Goal: Navigation & Orientation: Understand site structure

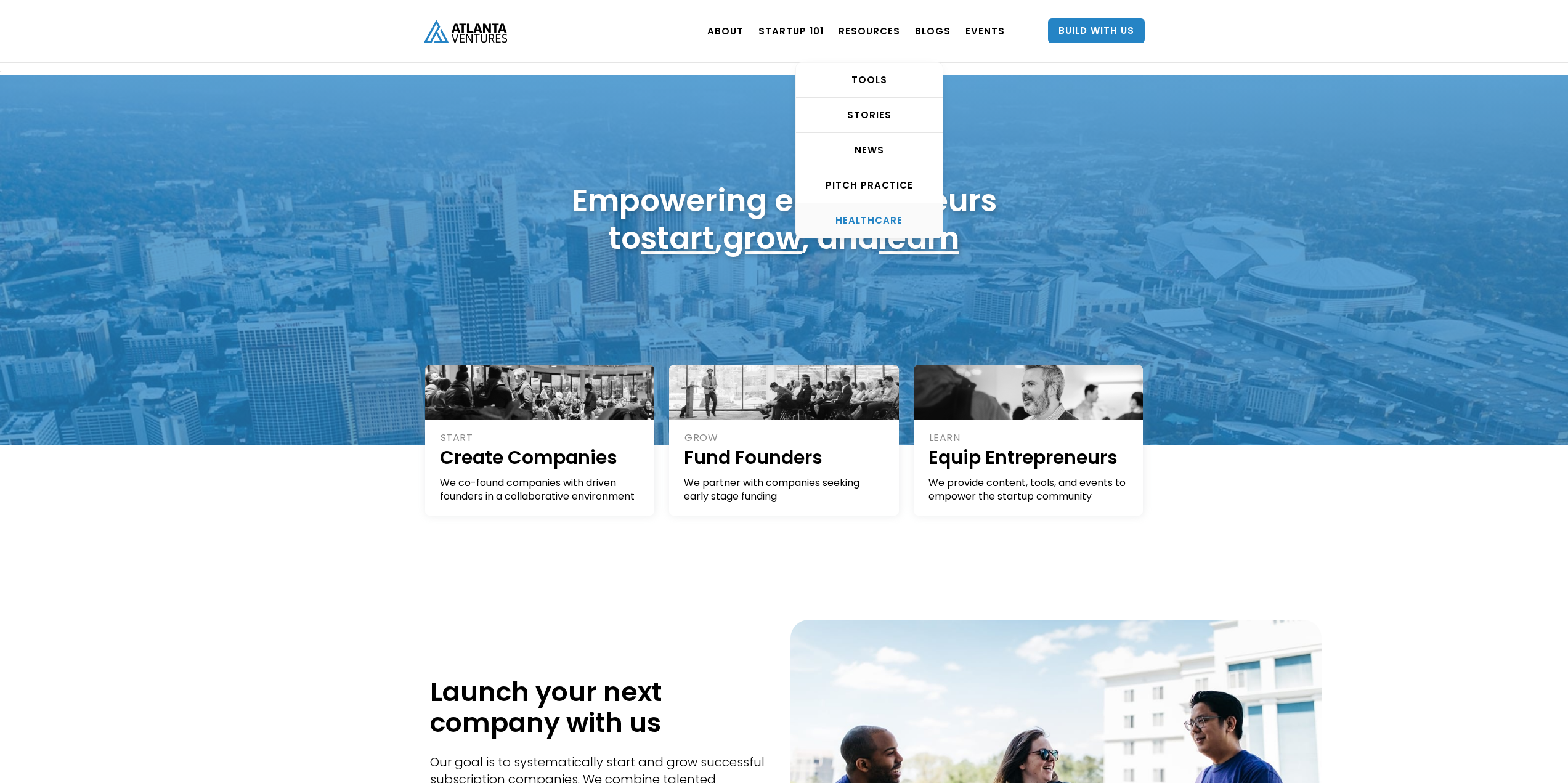
click at [857, 206] on link "HEALTHCARE" at bounding box center [869, 221] width 147 height 34
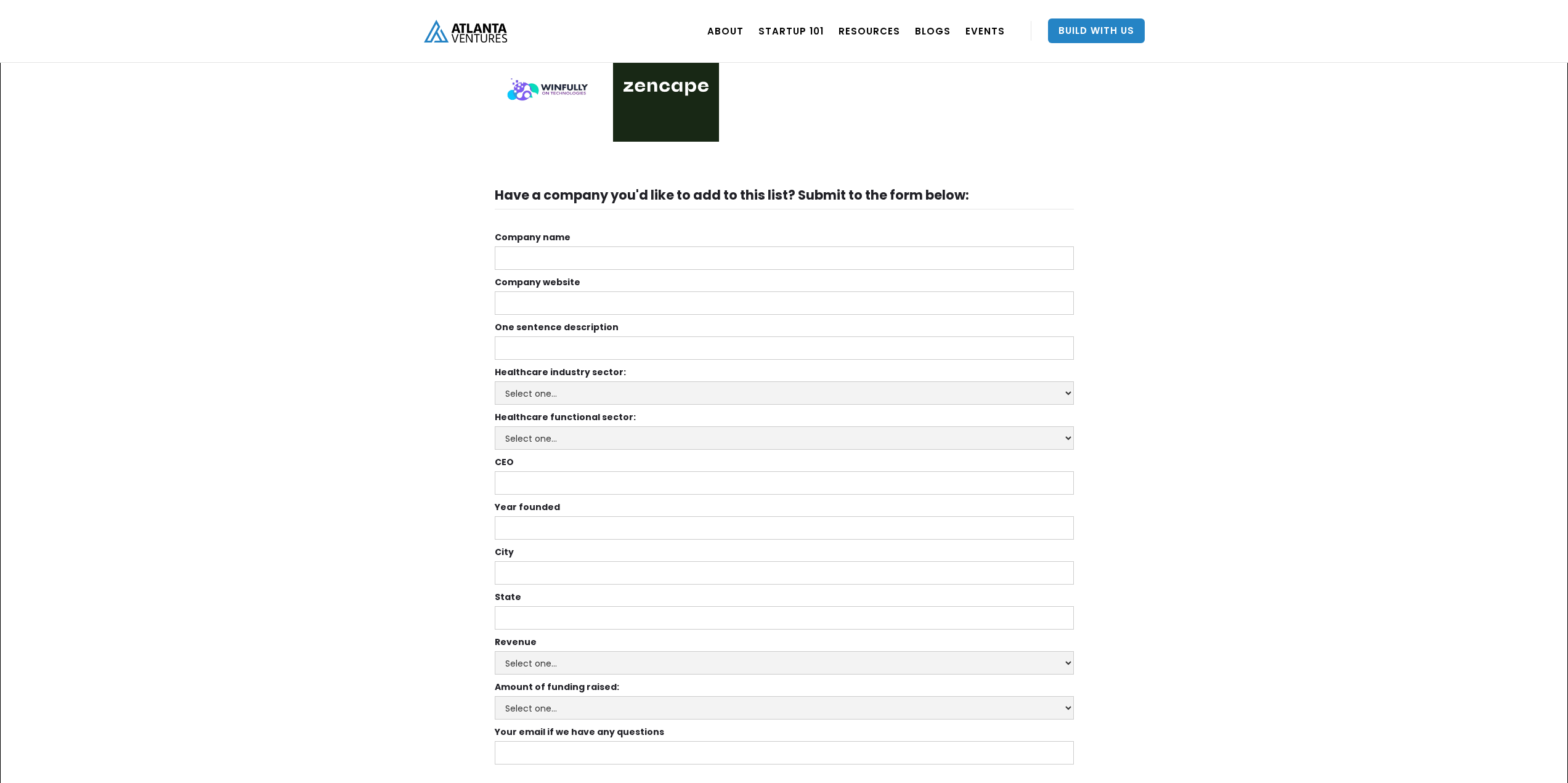
scroll to position [3131, 0]
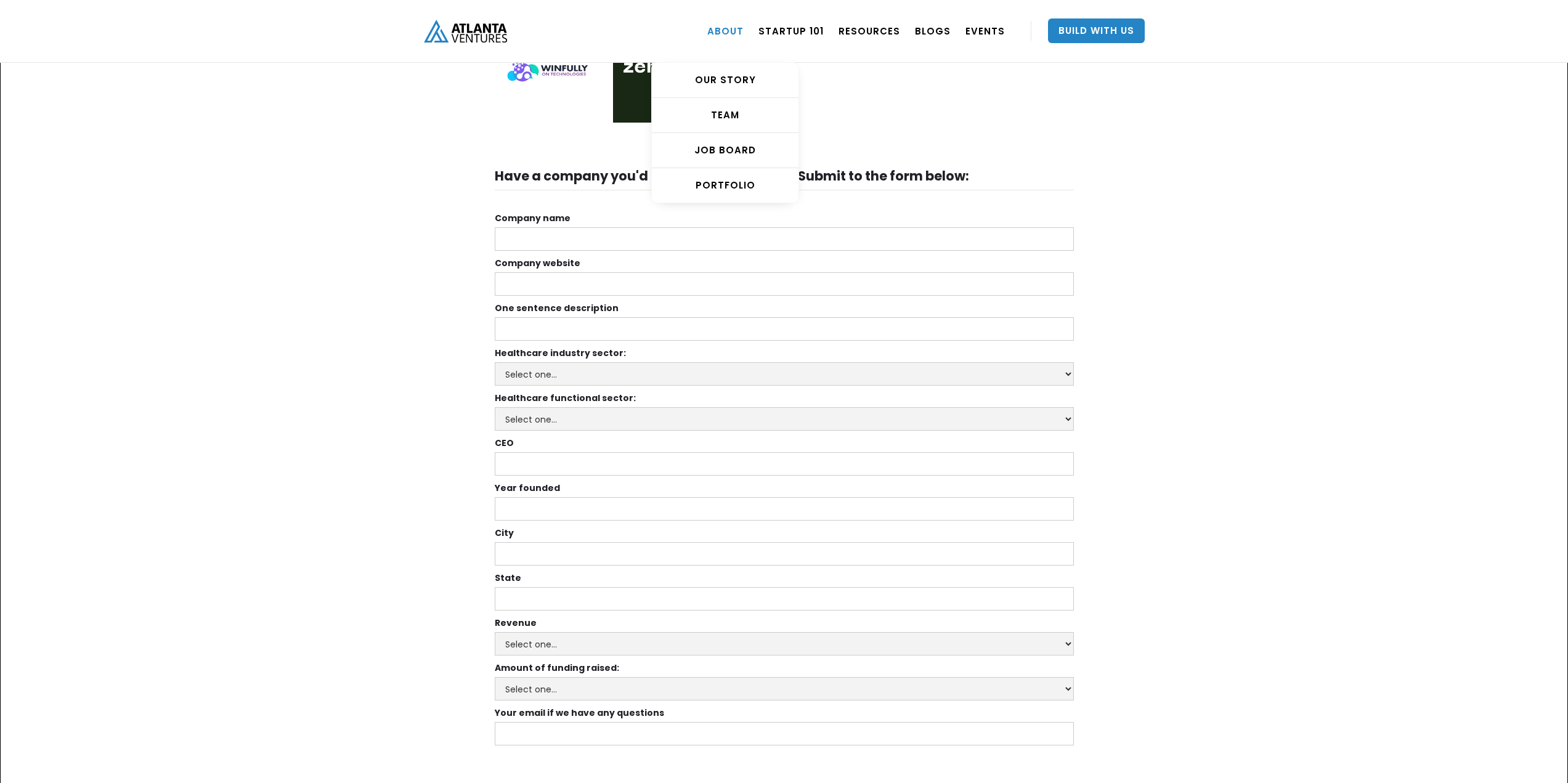
click at [743, 33] on link "ABOUT" at bounding box center [725, 31] width 36 height 34
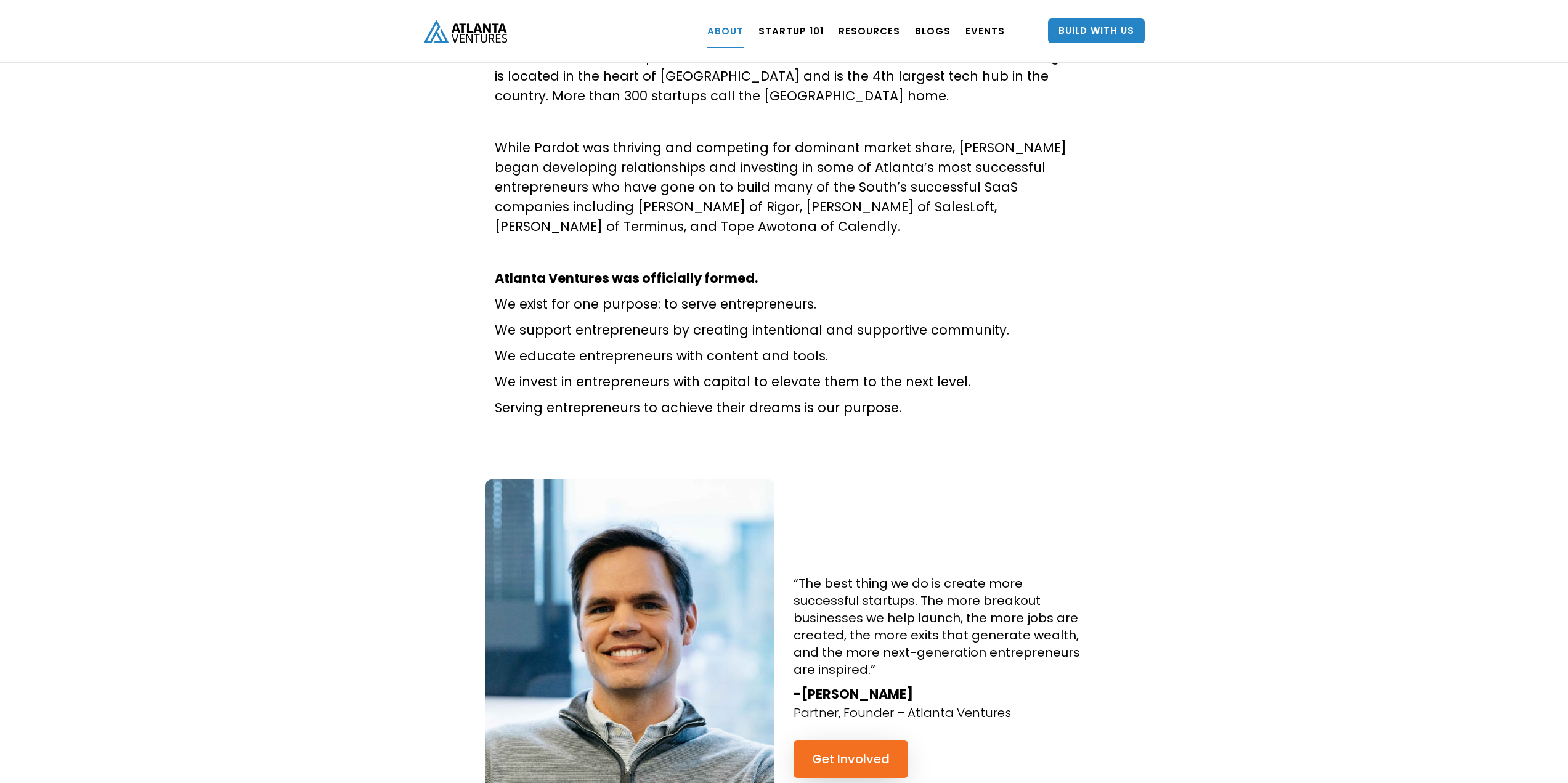
scroll to position [739, 0]
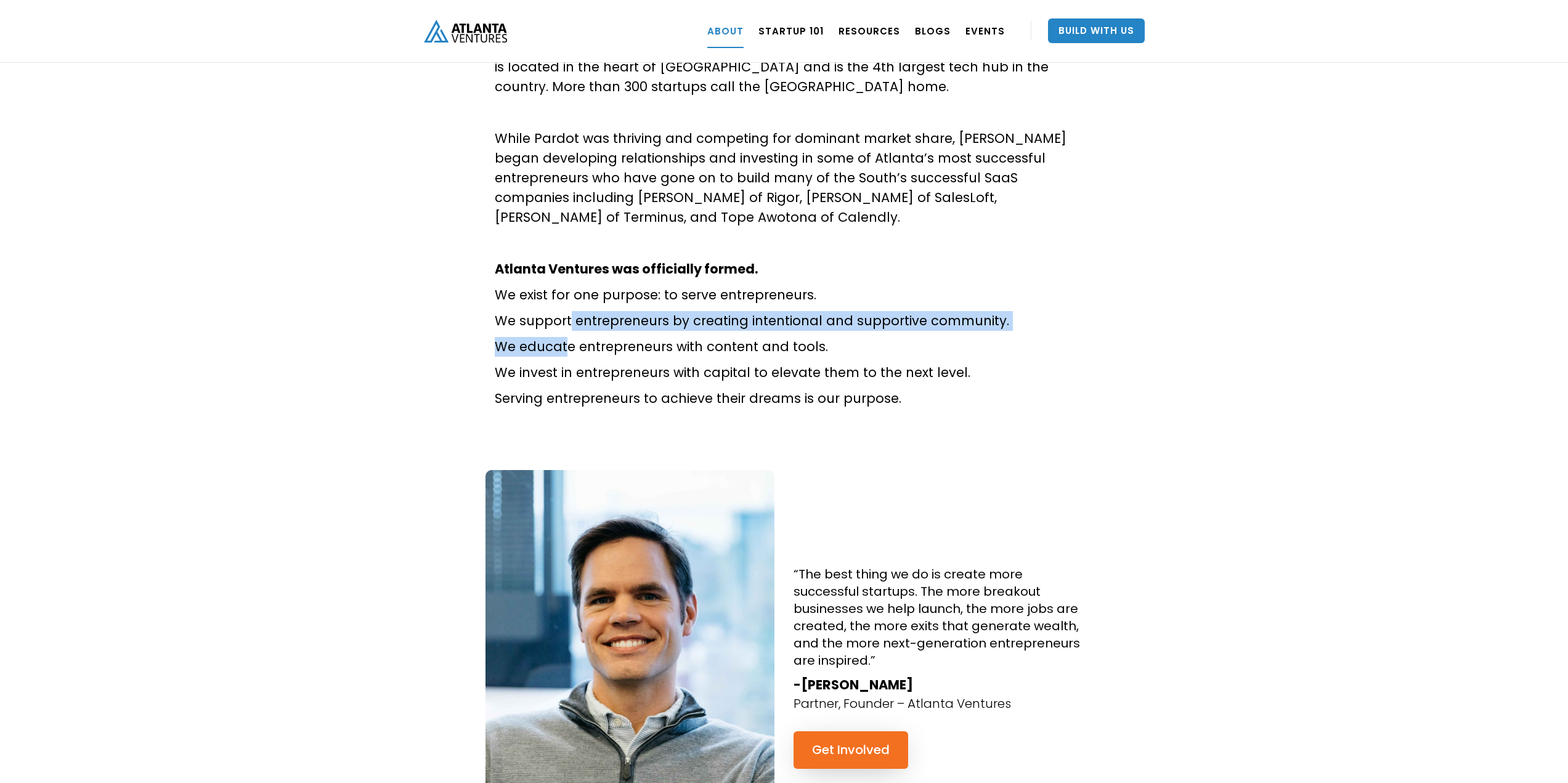
drag, startPoint x: 567, startPoint y: 279, endPoint x: 564, endPoint y: 299, distance: 20.2
click at [564, 299] on div "About Atlanta Ventures – Our Story Atlanta Ventures was just a twinkle in found…" at bounding box center [784, 5] width 579 height 820
click at [708, 311] on p "We support entrepreneurs by creating intentional and supportive community." at bounding box center [784, 321] width 579 height 20
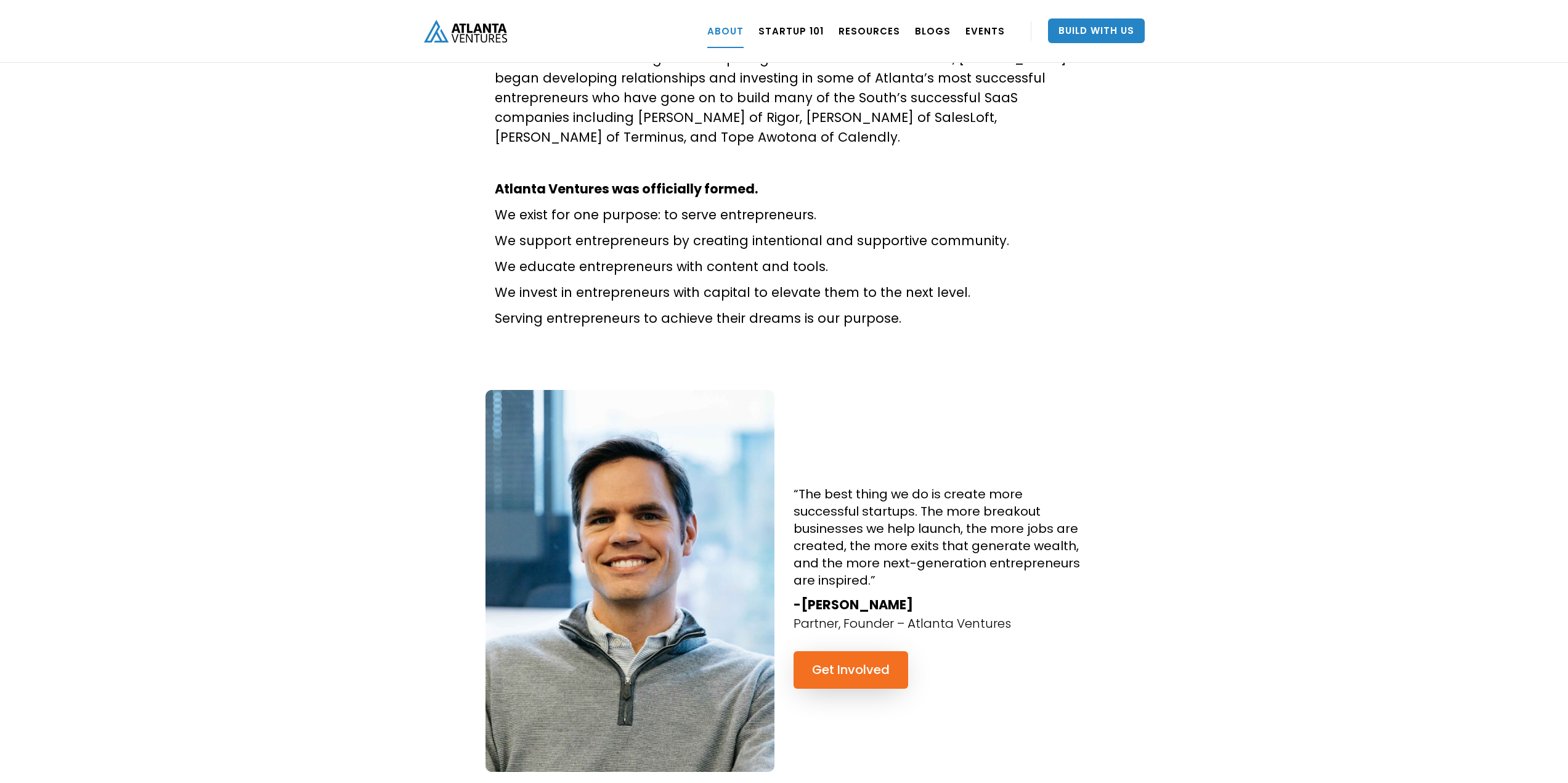
scroll to position [821, 0]
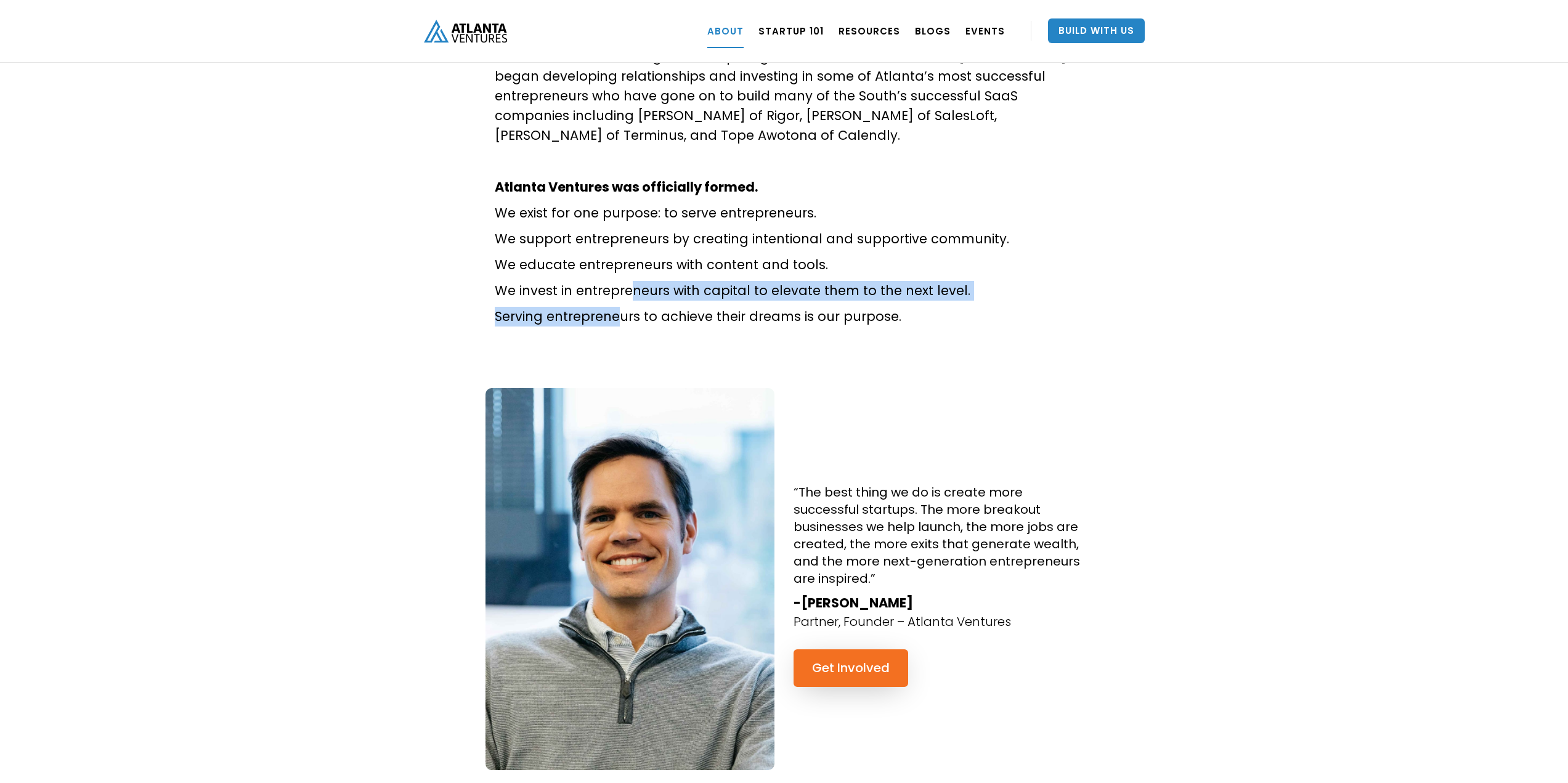
drag, startPoint x: 627, startPoint y: 250, endPoint x: 616, endPoint y: 273, distance: 25.5
click at [606, 255] on p "We educate entrepreneurs with content and tools." at bounding box center [784, 265] width 579 height 20
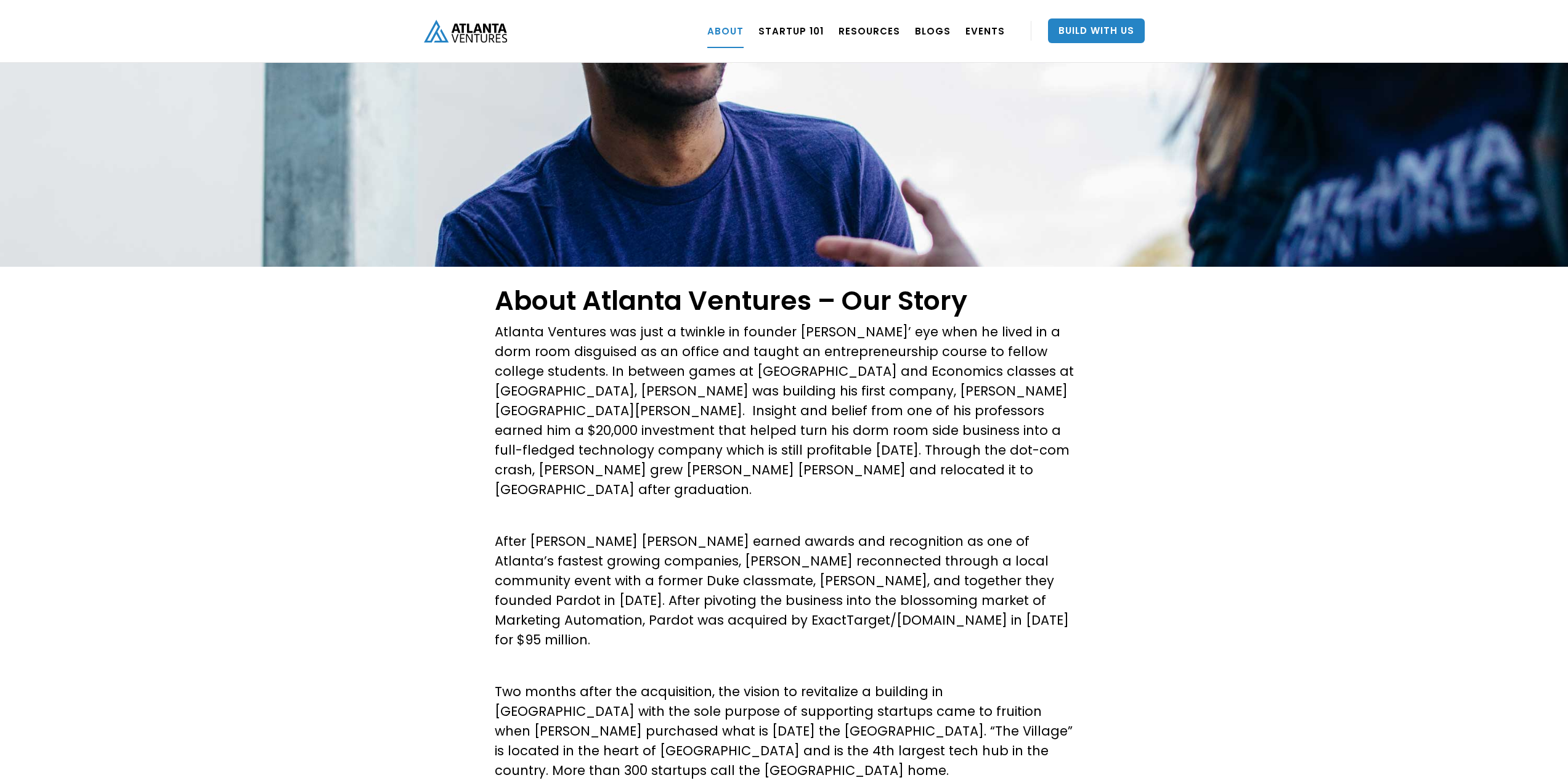
scroll to position [0, 0]
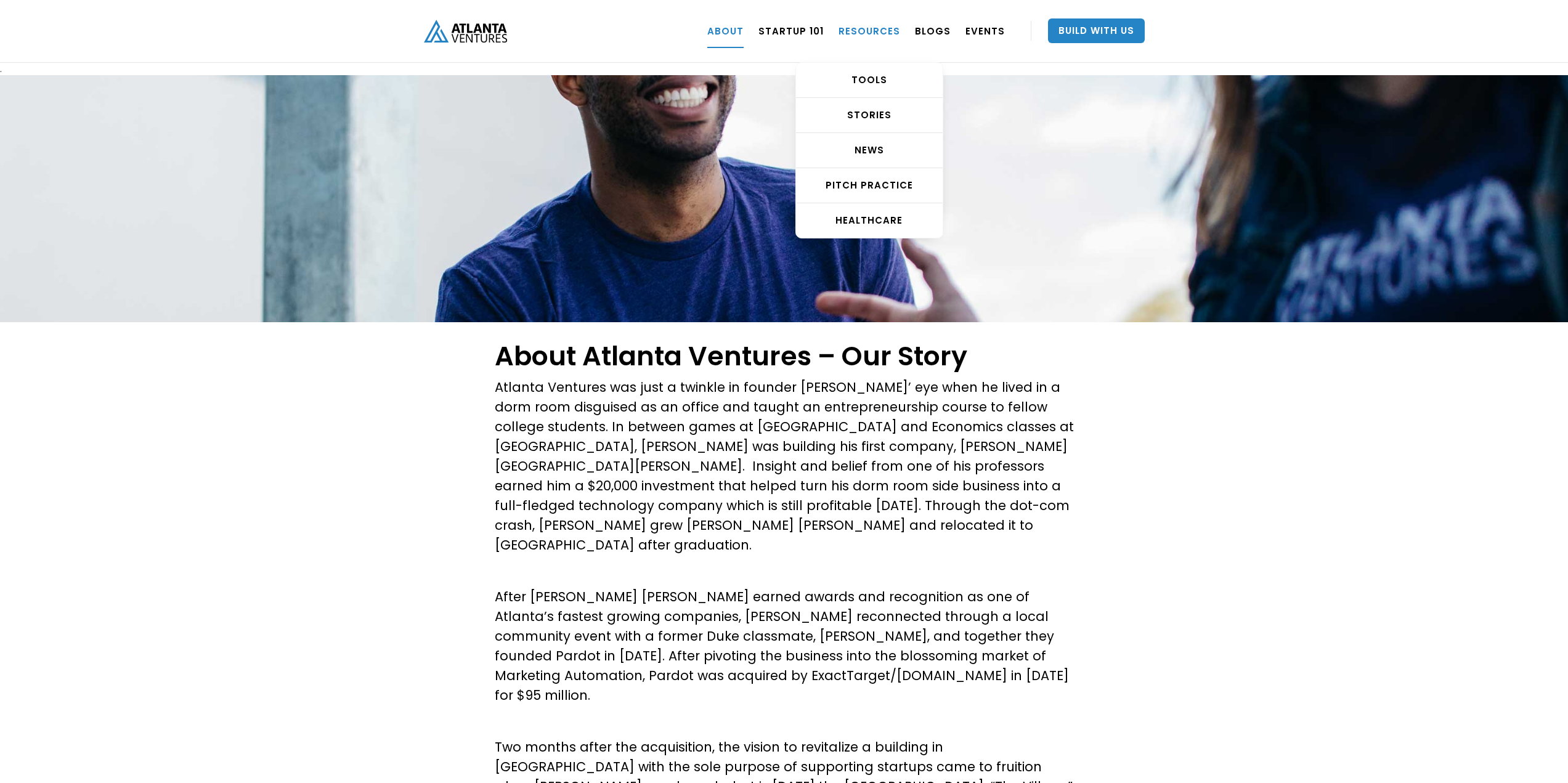
click at [890, 31] on link "RESOURCES" at bounding box center [868, 31] width 61 height 34
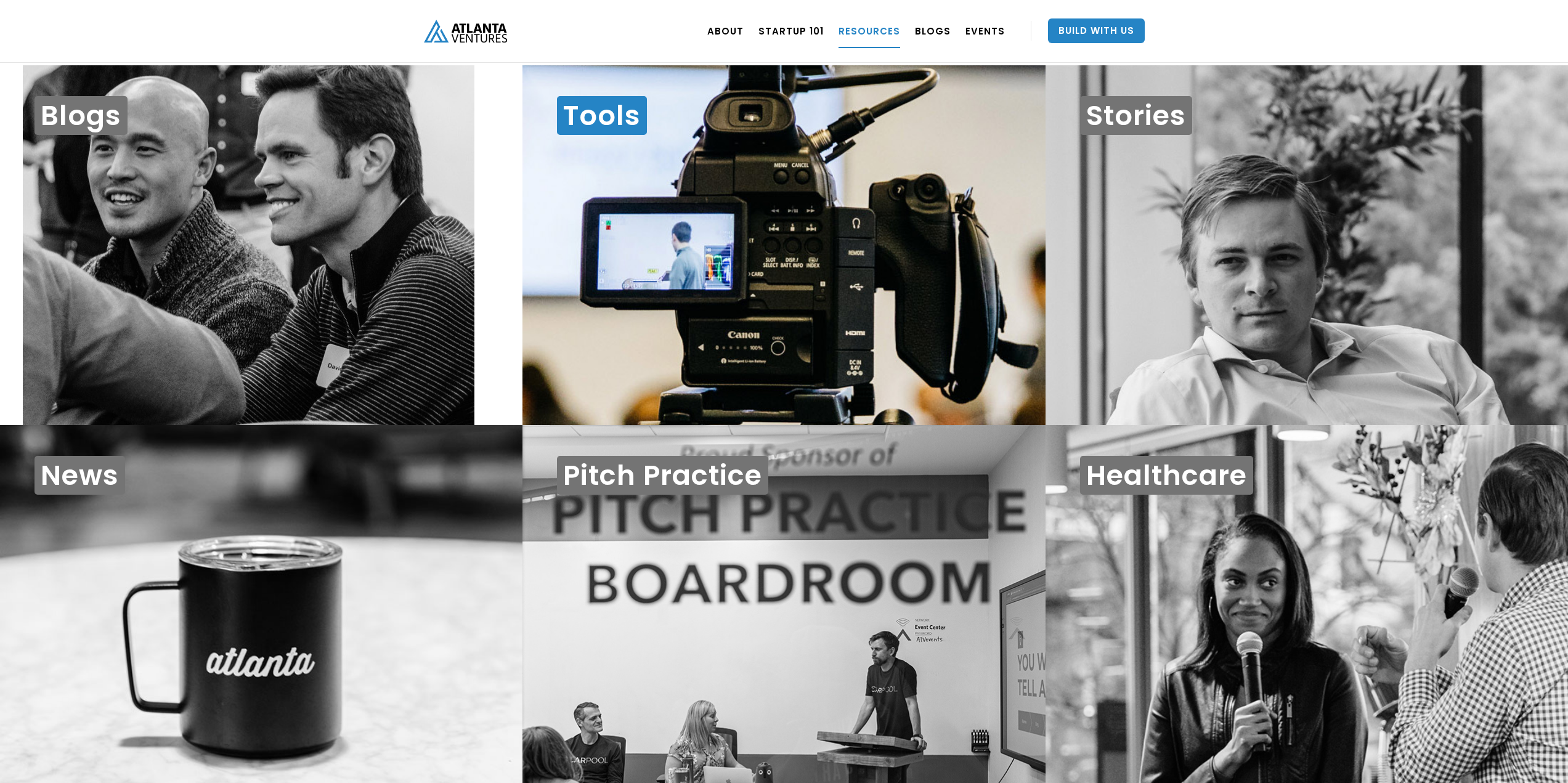
scroll to position [13, 0]
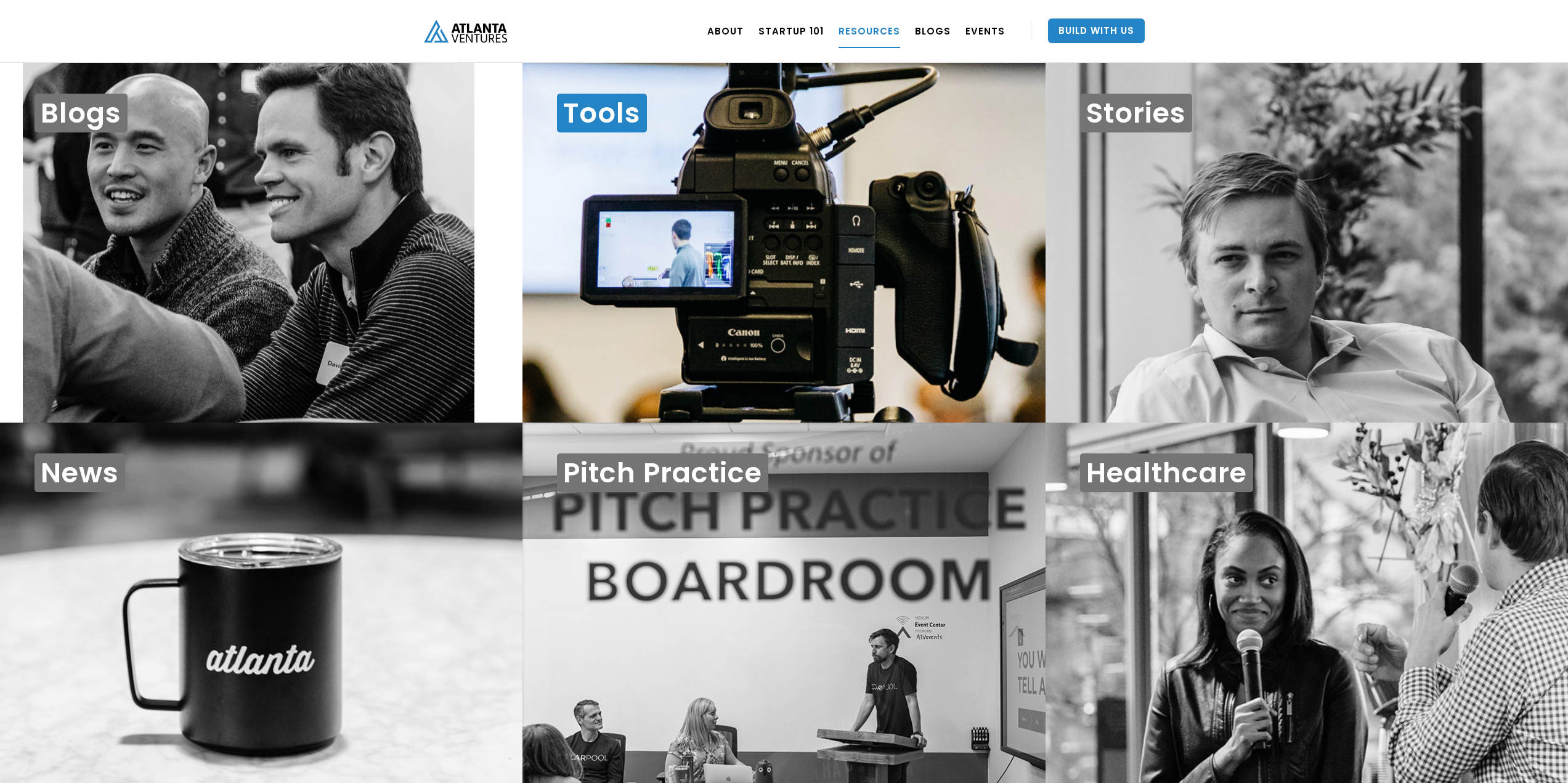
click at [736, 121] on div "Tools" at bounding box center [784, 243] width 523 height 360
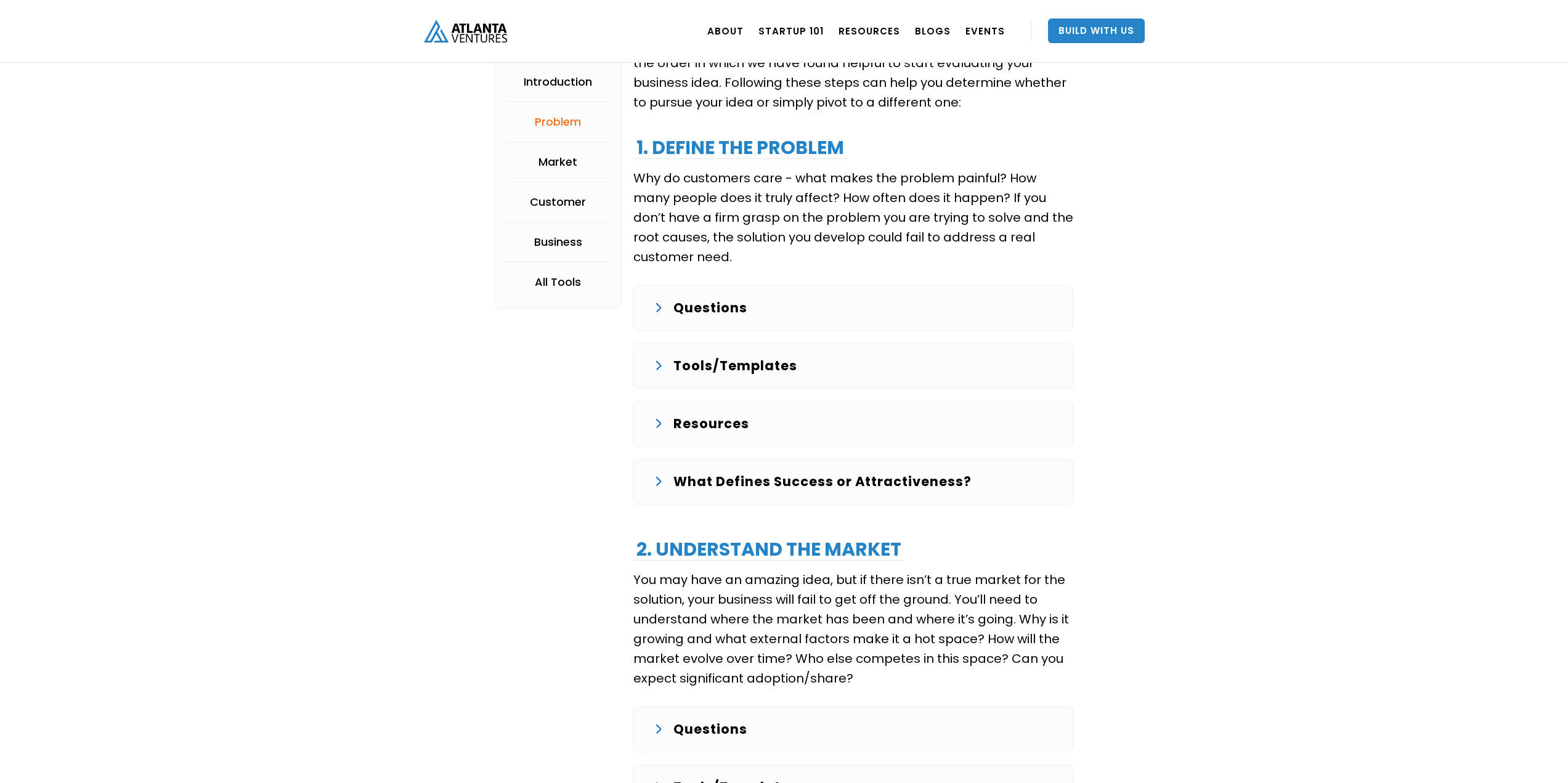
scroll to position [1294, 0]
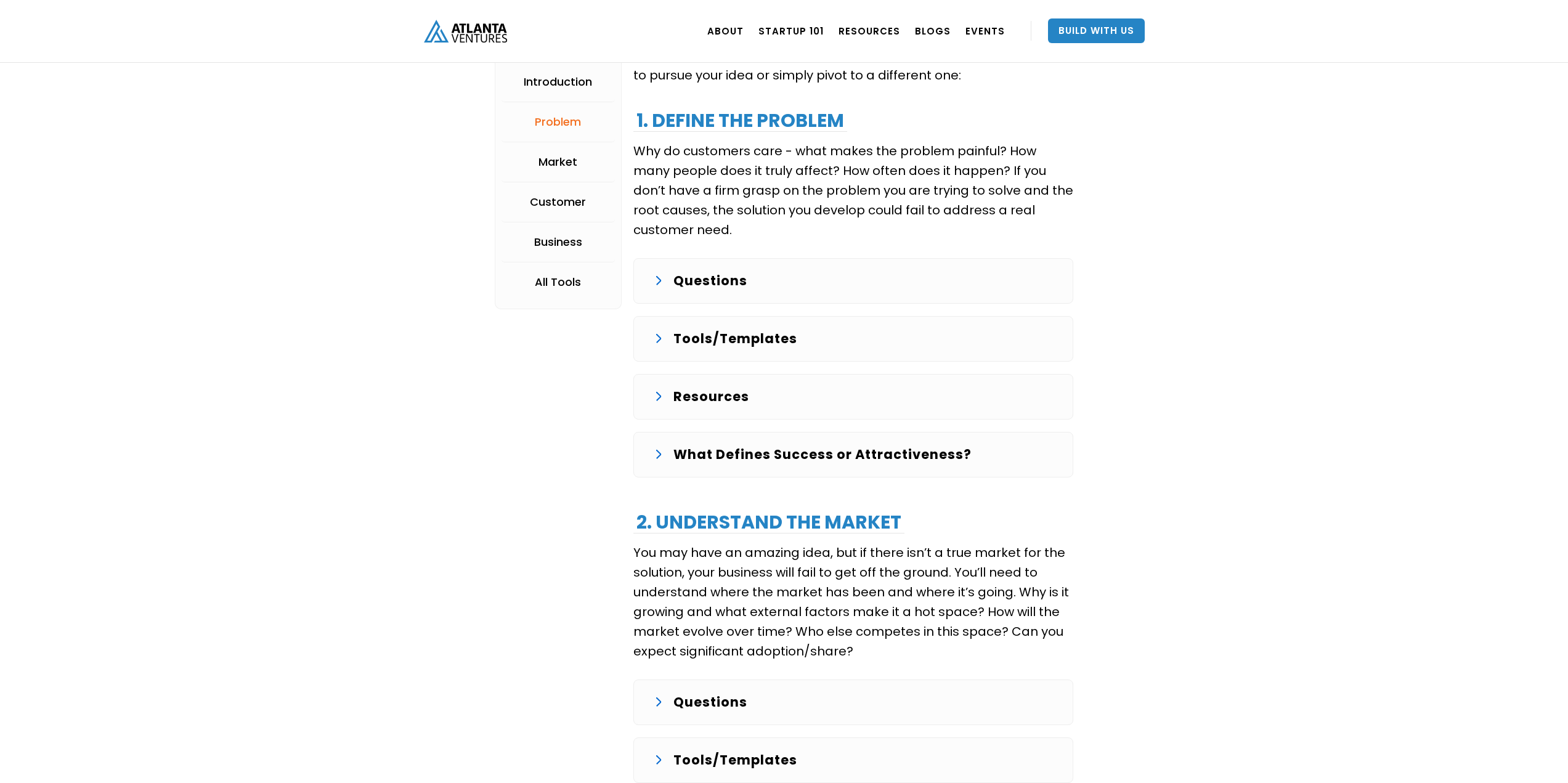
click at [667, 402] on div "Resources" at bounding box center [853, 397] width 399 height 20
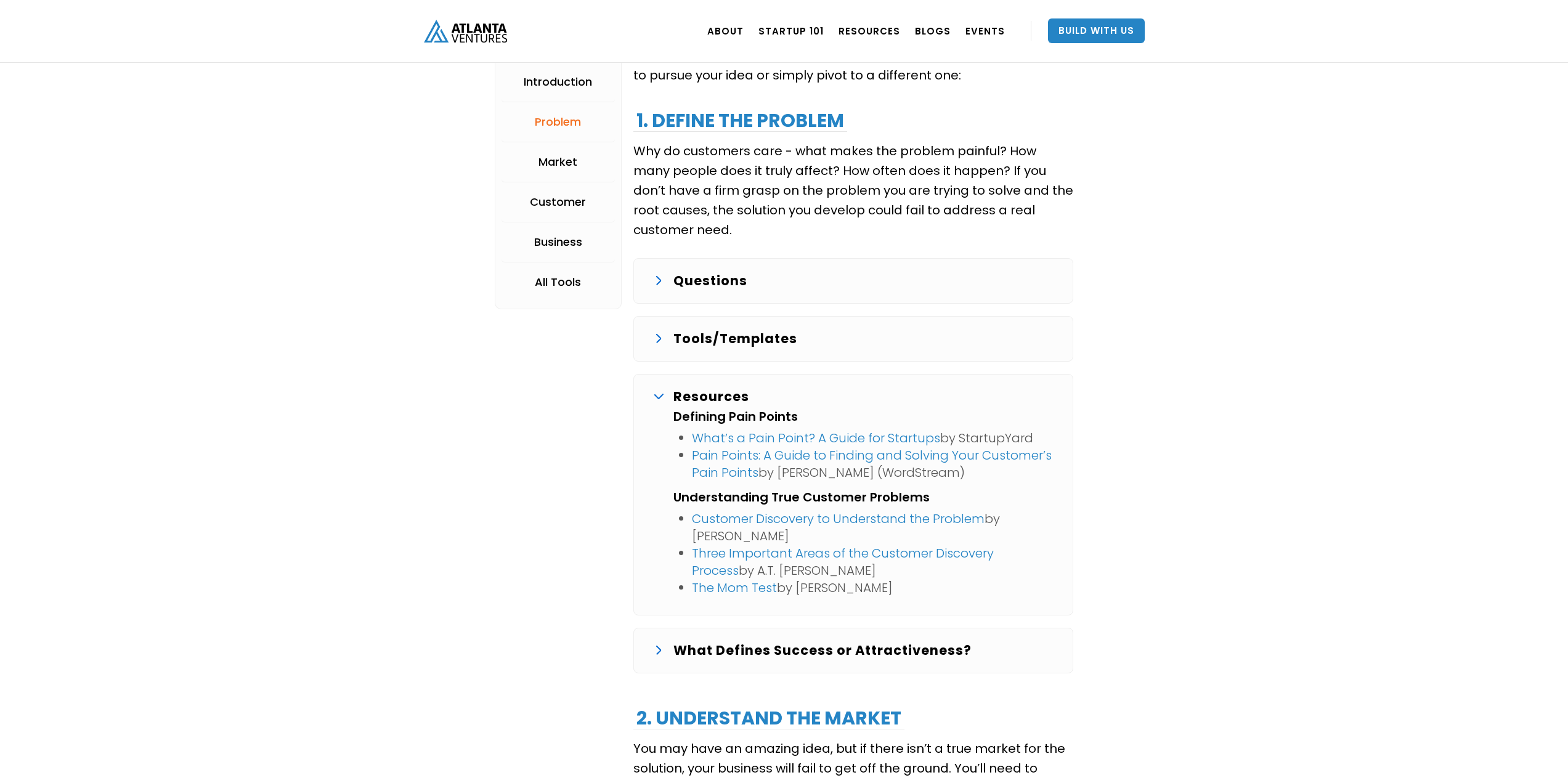
click at [632, 335] on div "Introduction Problem Market Customer Business All Tools Problem Identify a prob…" at bounding box center [784, 568] width 579 height 3082
drag, startPoint x: 694, startPoint y: 340, endPoint x: 688, endPoint y: 296, distance: 44.4
click at [694, 340] on p "Tools/Templates" at bounding box center [735, 339] width 124 height 20
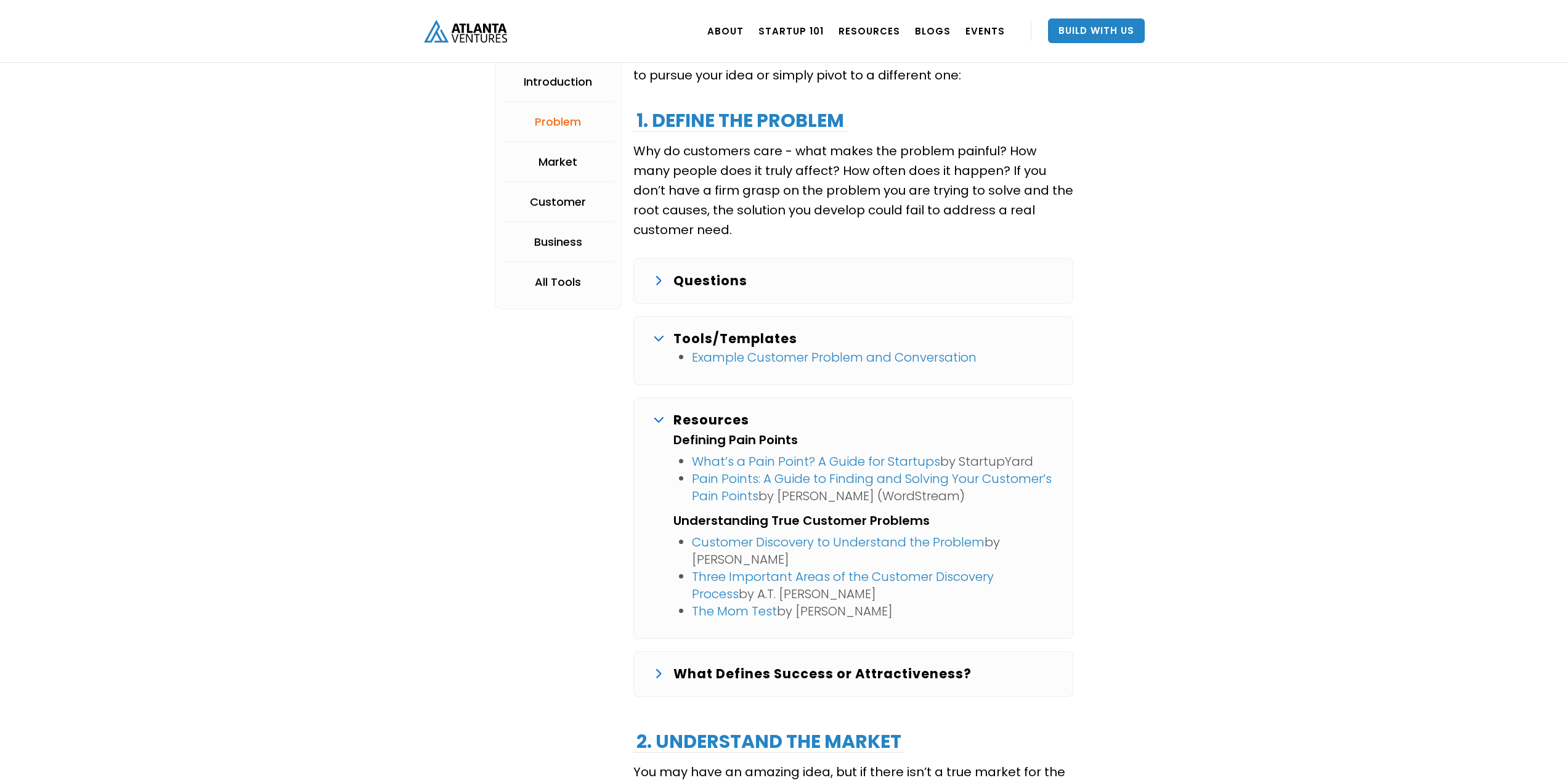
click at [686, 289] on p "Questions" at bounding box center [710, 281] width 74 height 20
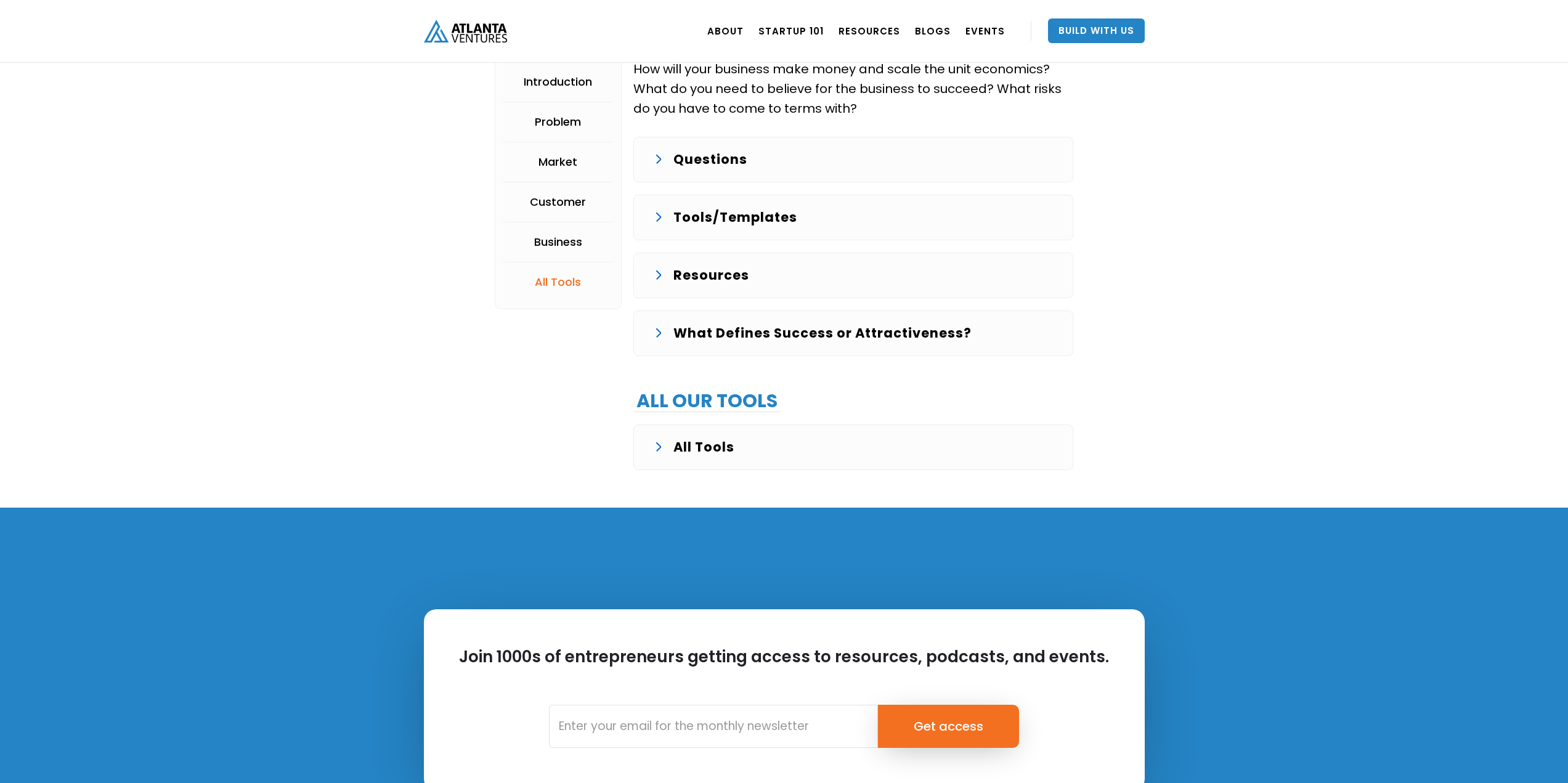
scroll to position [3143, 0]
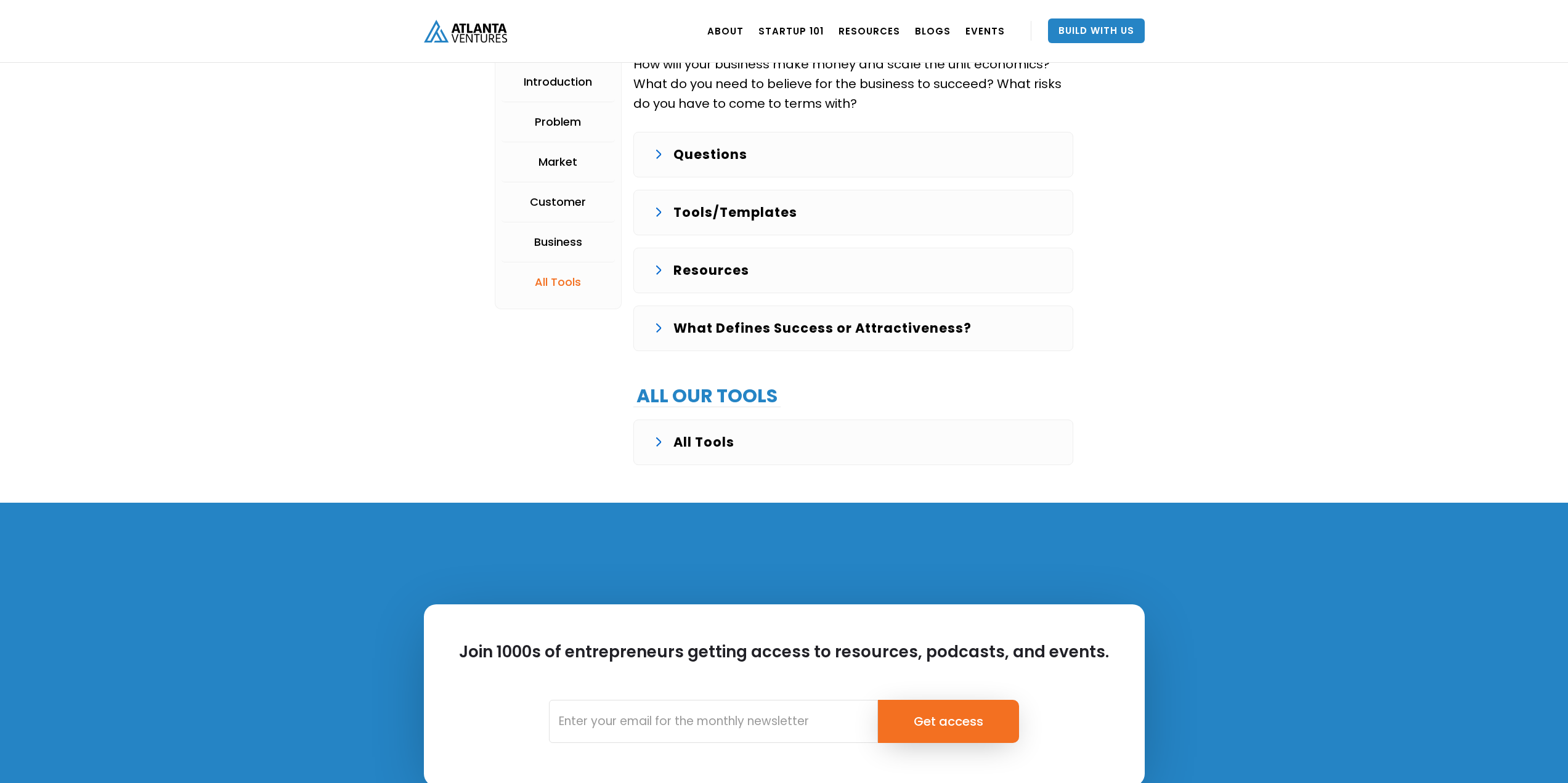
drag, startPoint x: 690, startPoint y: 450, endPoint x: 687, endPoint y: 442, distance: 8.5
click at [690, 450] on p "All Tools" at bounding box center [703, 442] width 61 height 20
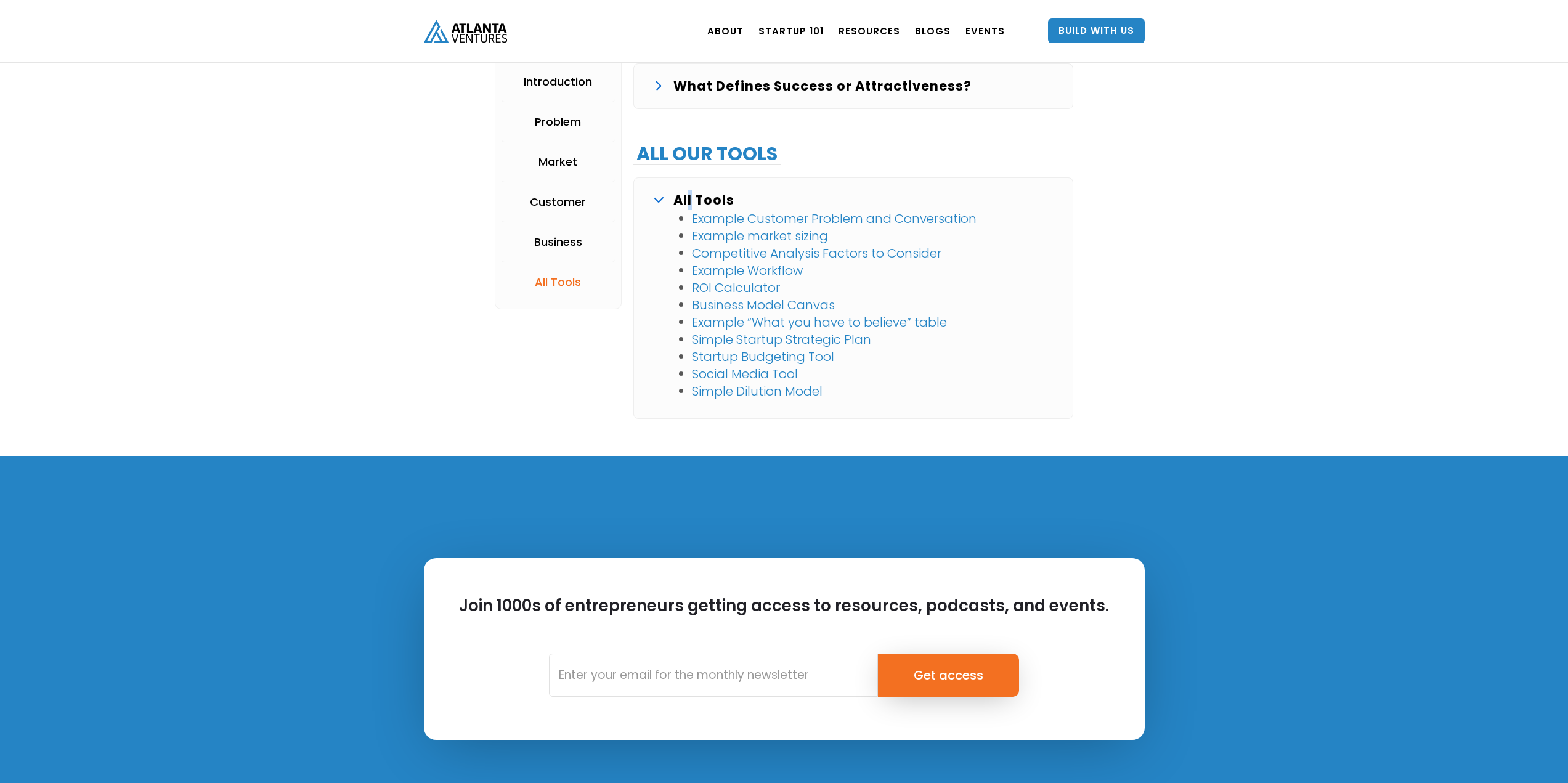
scroll to position [3369, 0]
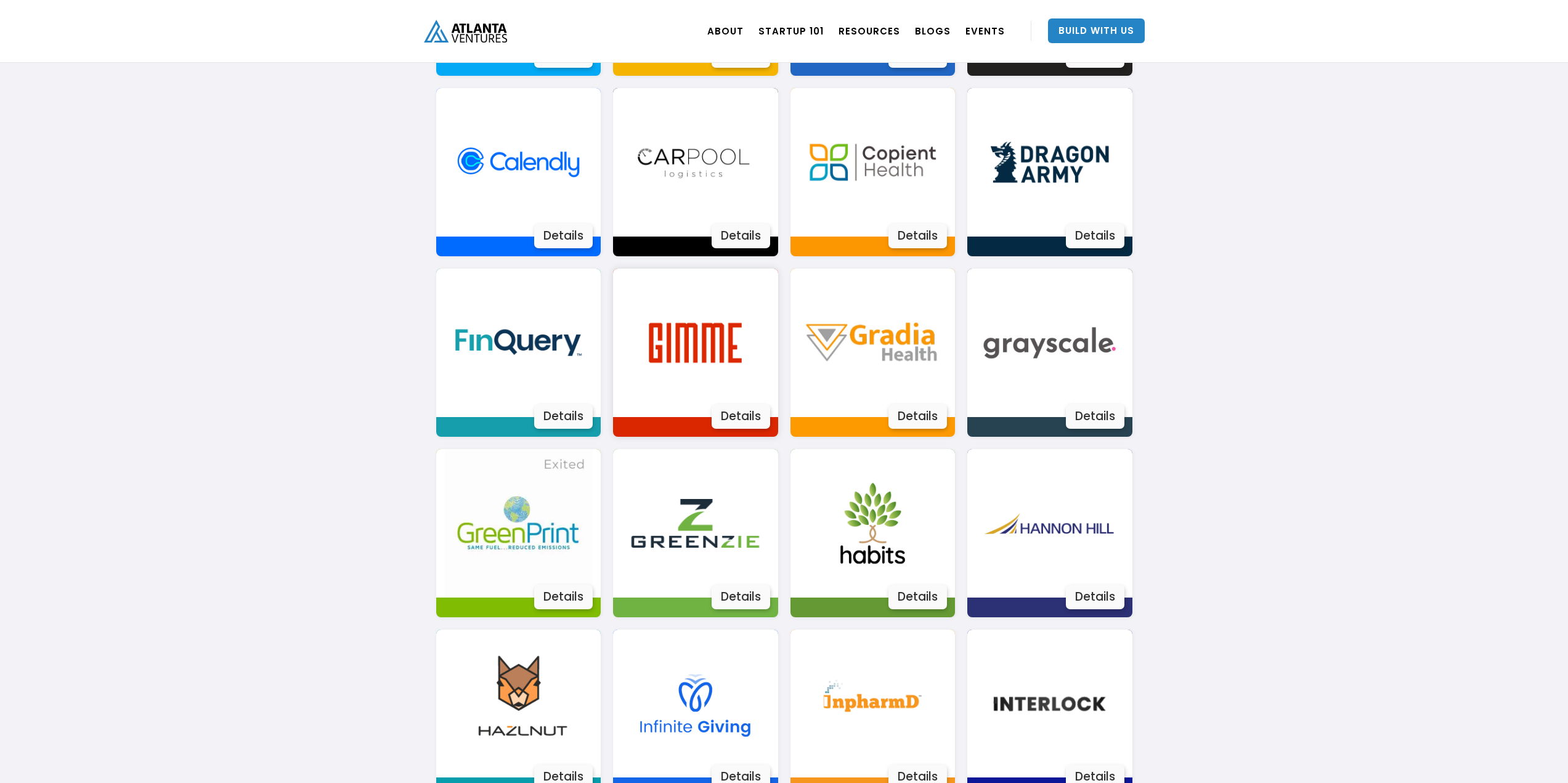
scroll to position [1048, 0]
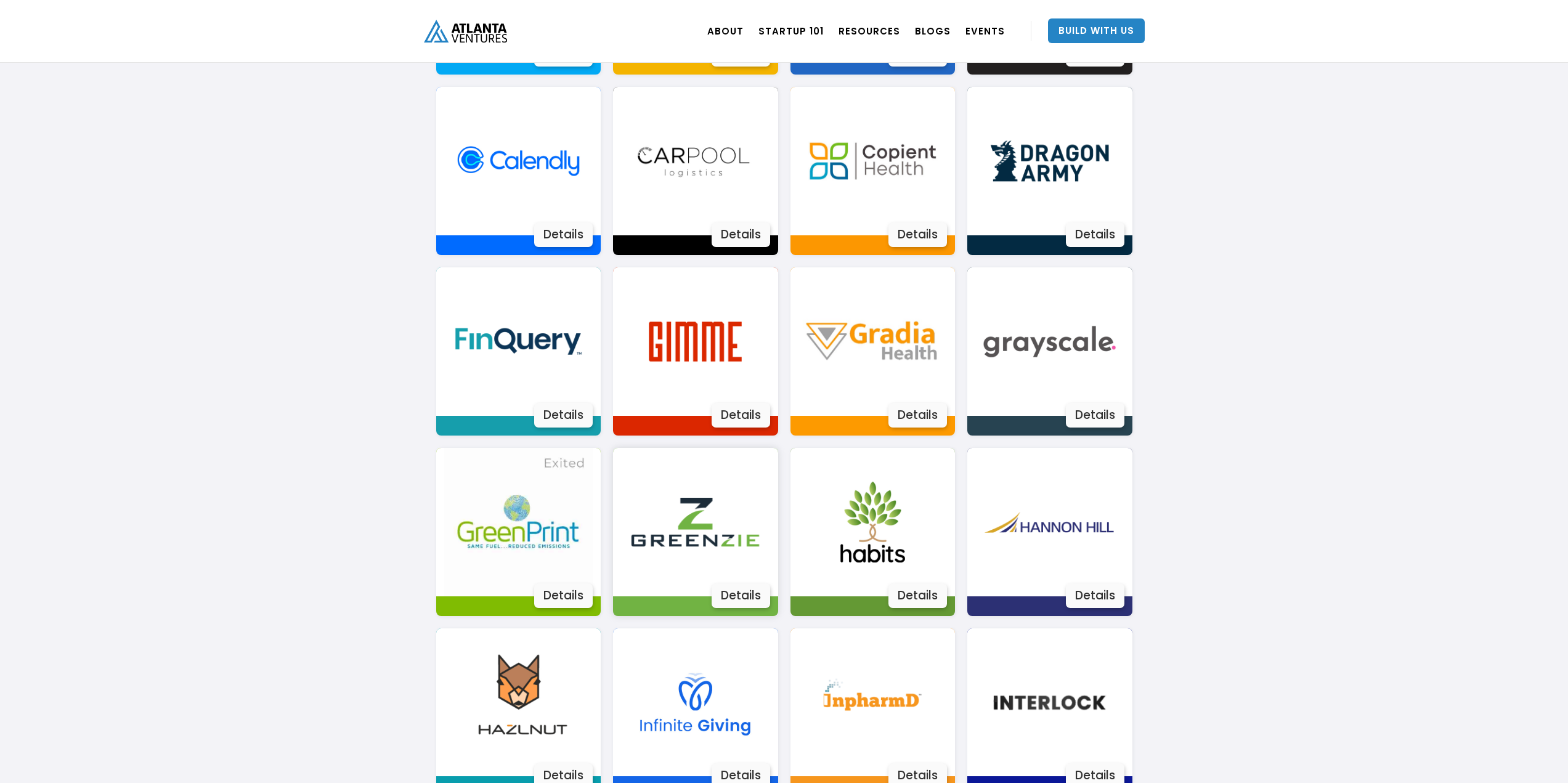
click at [754, 596] on div "Details" at bounding box center [740, 596] width 59 height 24
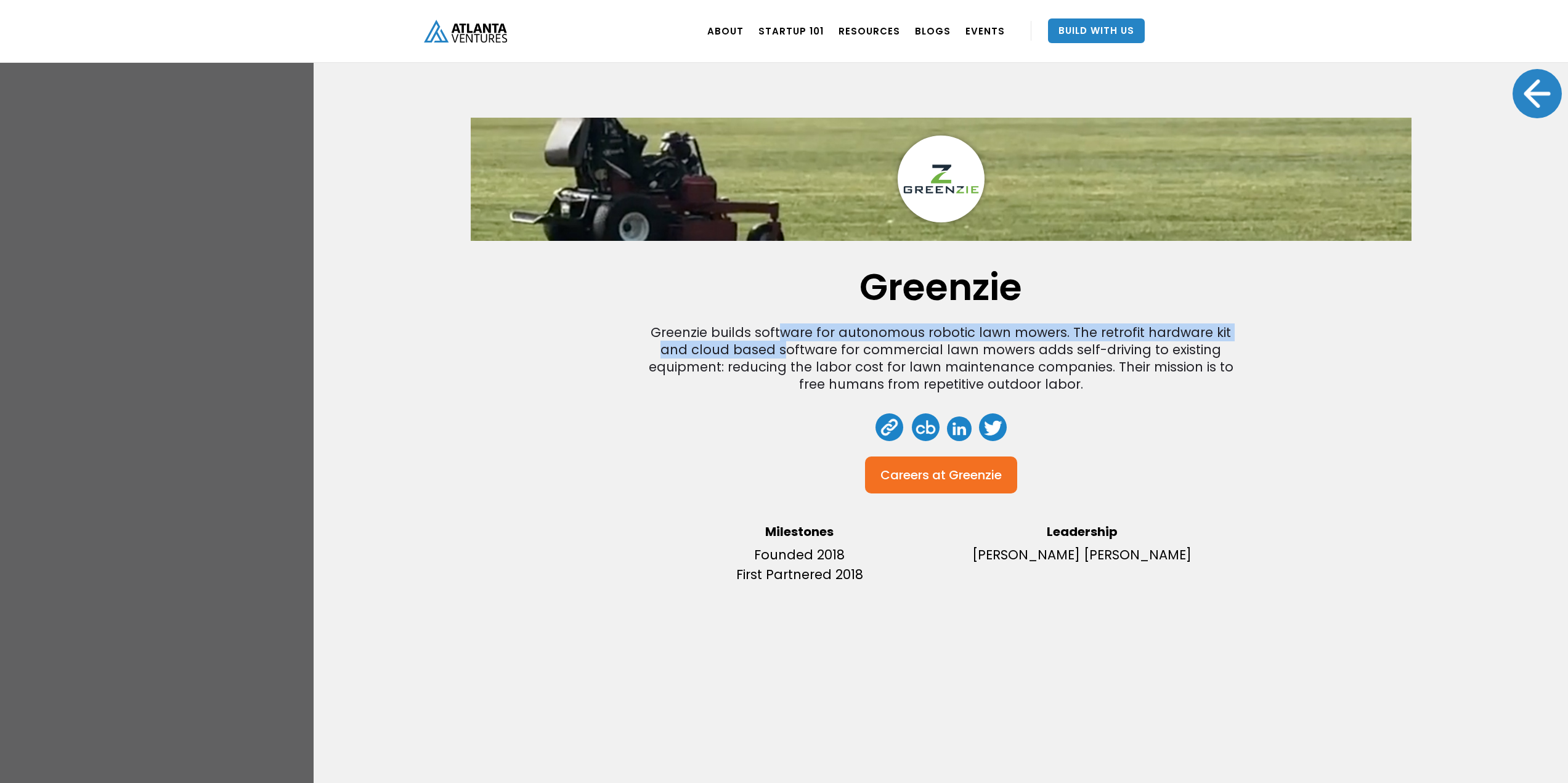
drag, startPoint x: 781, startPoint y: 331, endPoint x: 784, endPoint y: 355, distance: 24.2
click at [784, 355] on div "Greenzie builds software for autonomous robotic lawn mowers. The retrofit hardw…" at bounding box center [940, 358] width 591 height 69
click at [828, 342] on div "Greenzie builds software for autonomous robotic lawn mowers. The retrofit hardw…" at bounding box center [940, 358] width 591 height 69
click at [838, 339] on div "Greenzie builds software for autonomous robotic lawn mowers. The retrofit hardw…" at bounding box center [940, 358] width 591 height 69
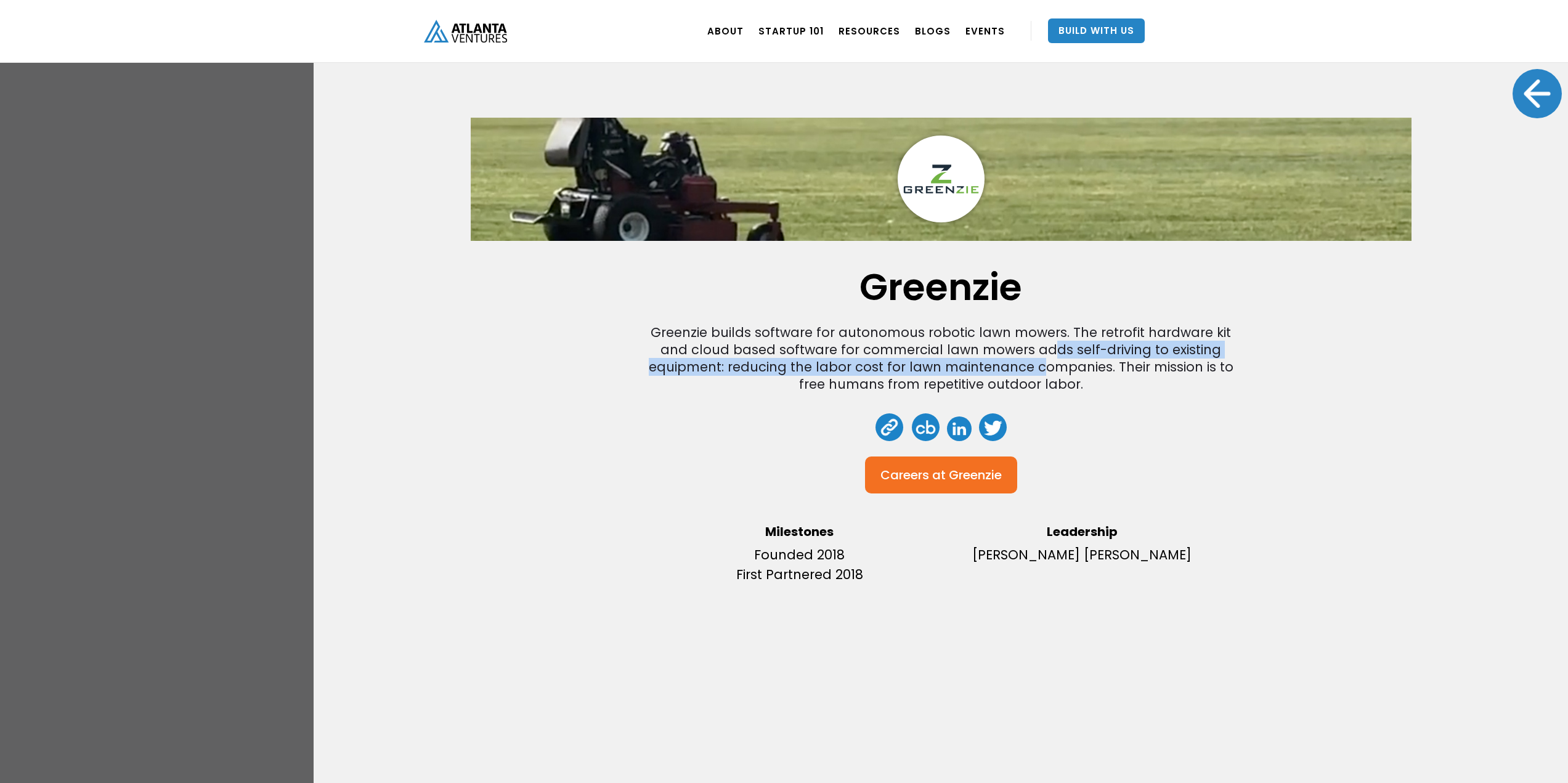
drag, startPoint x: 1043, startPoint y: 354, endPoint x: 1035, endPoint y: 367, distance: 15.3
click at [1035, 367] on div "Greenzie builds software for autonomous robotic lawn mowers. The retrofit hardw…" at bounding box center [940, 358] width 591 height 69
click at [1114, 370] on div "Greenzie builds software for autonomous robotic lawn mowers. The retrofit hardw…" at bounding box center [940, 358] width 591 height 69
drag, startPoint x: 1088, startPoint y: 384, endPoint x: 996, endPoint y: 352, distance: 97.4
click at [996, 352] on div "Greenzie builds software for autonomous robotic lawn mowers. The retrofit hardw…" at bounding box center [940, 358] width 591 height 69
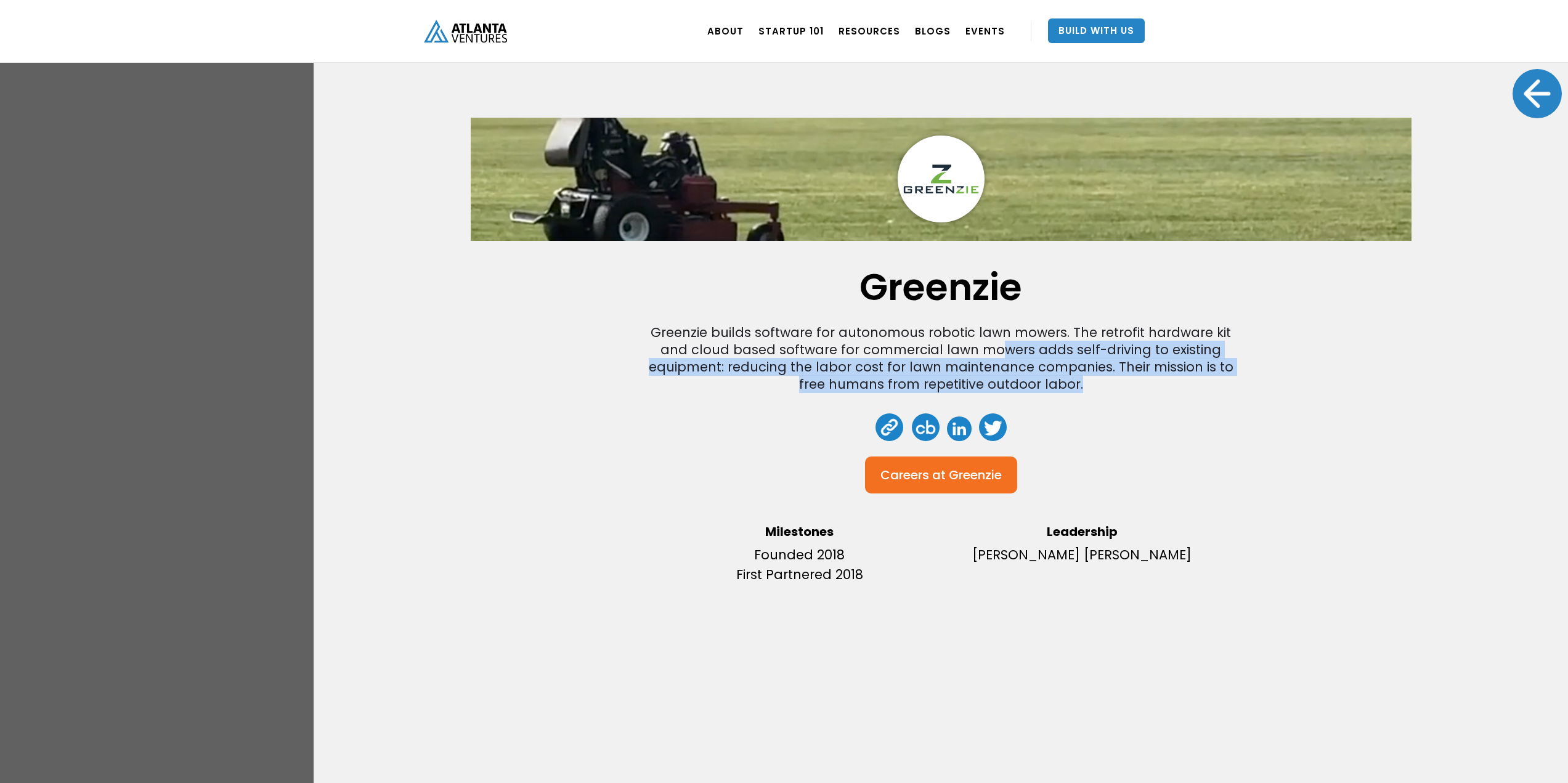
click at [995, 351] on div "Greenzie builds software for autonomous robotic lawn mowers. The retrofit hardw…" at bounding box center [940, 358] width 591 height 69
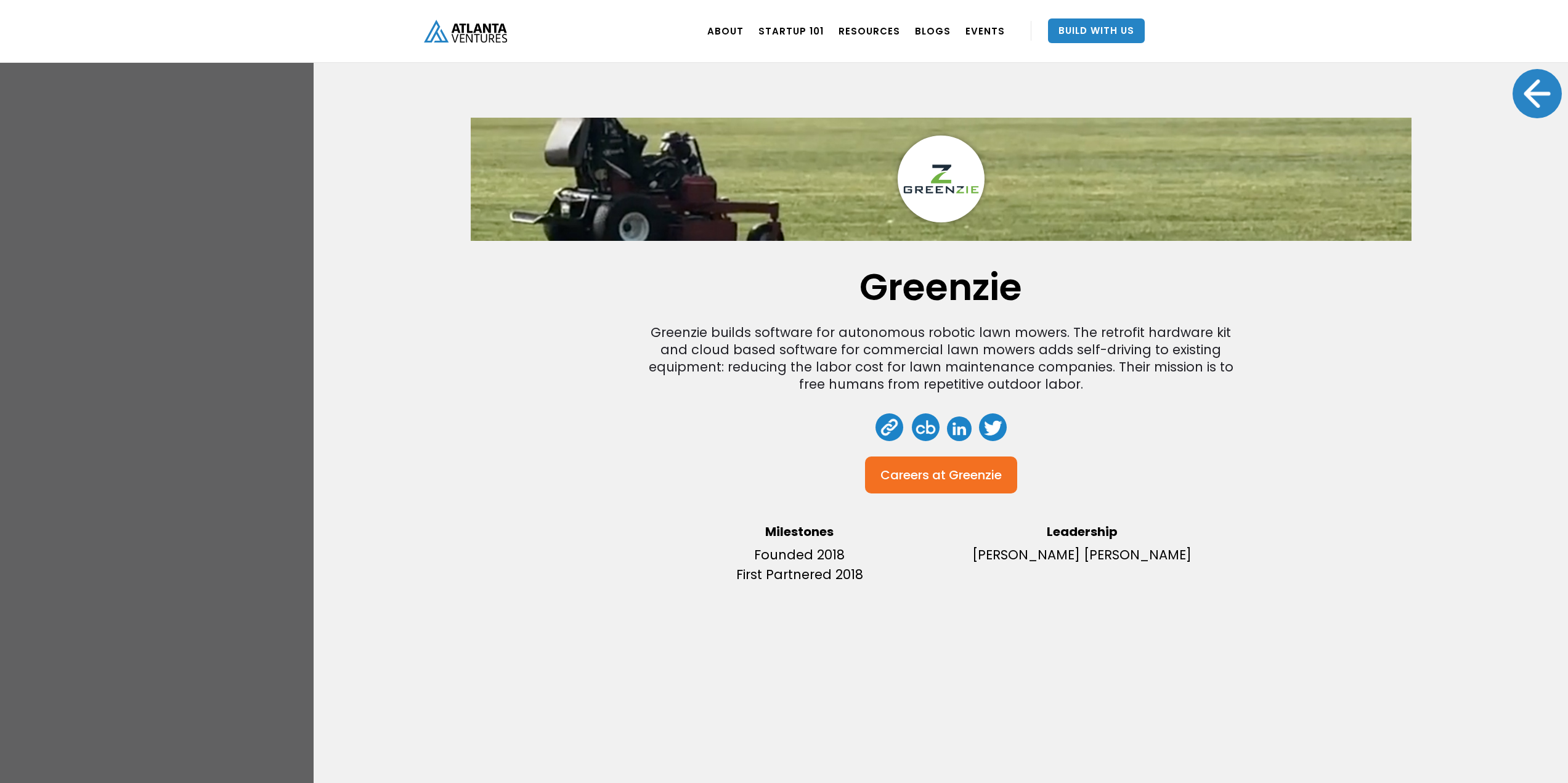
click at [244, 349] on div "Greenzie Greenzie builds software for autonomous robotic lawn mowers. The retro…" at bounding box center [784, 392] width 1568 height 783
click at [1517, 99] on div at bounding box center [1537, 94] width 49 height 50
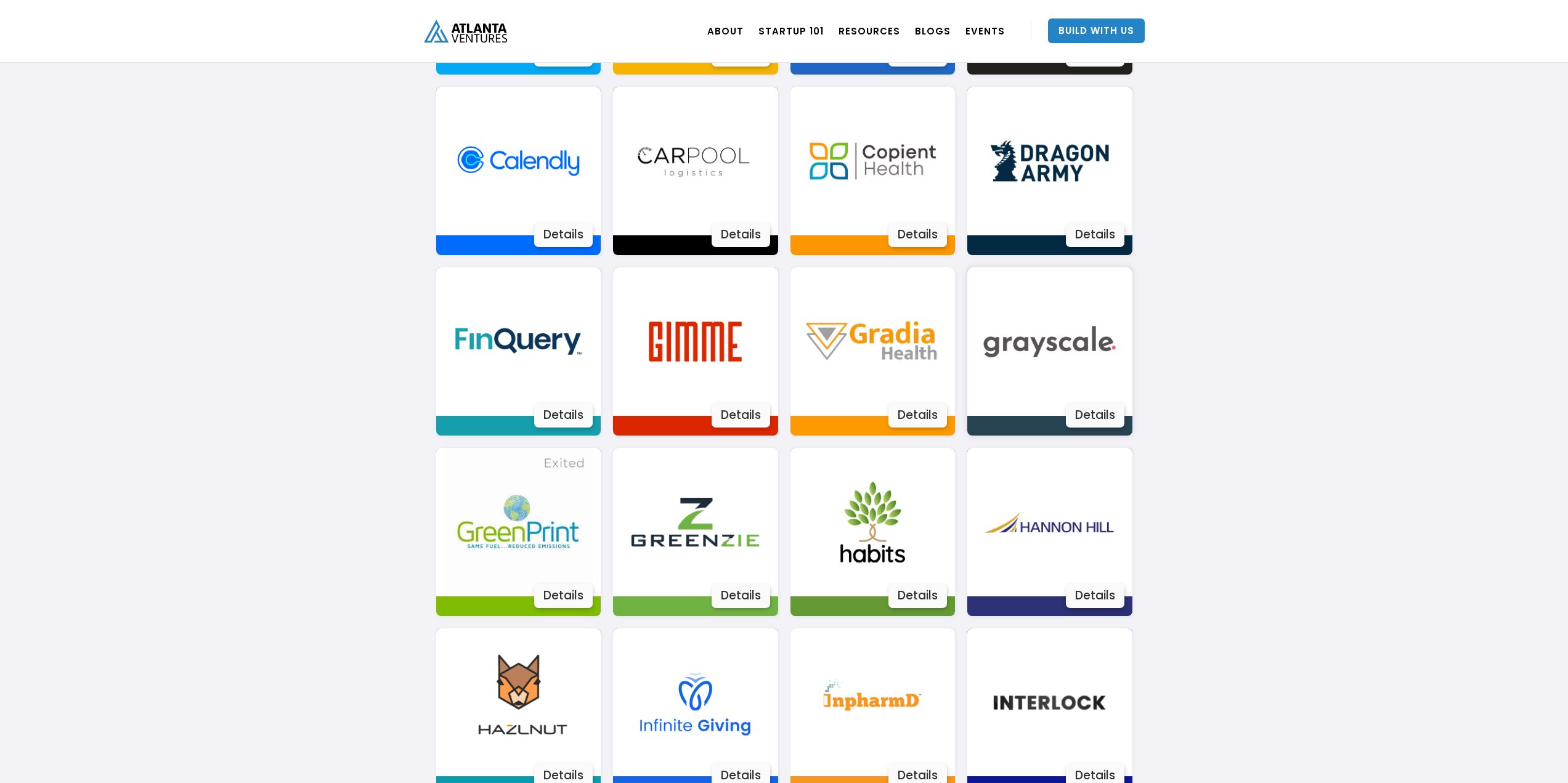
click at [998, 364] on img at bounding box center [1049, 341] width 148 height 149
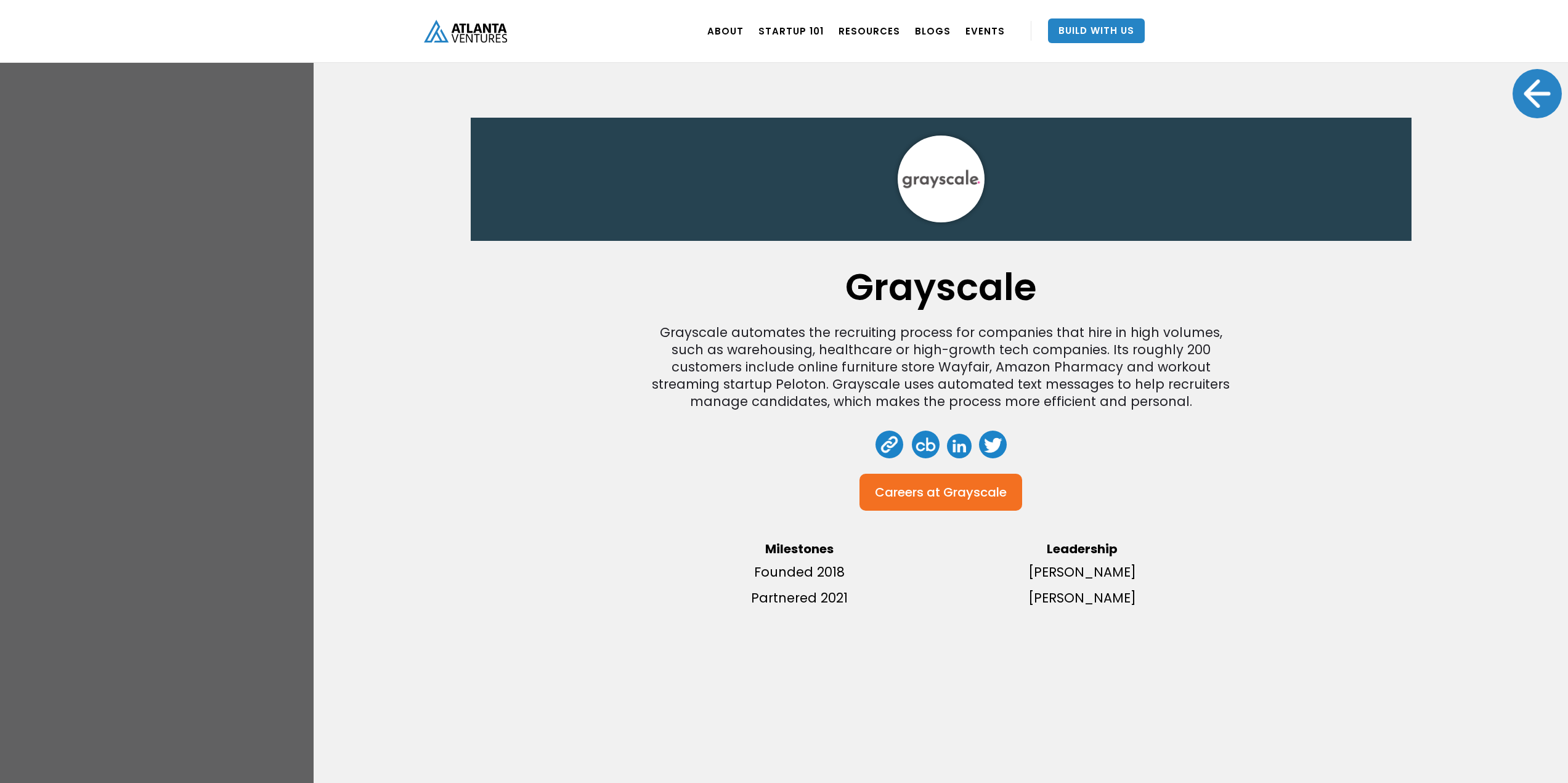
click at [1524, 86] on div at bounding box center [1537, 94] width 49 height 50
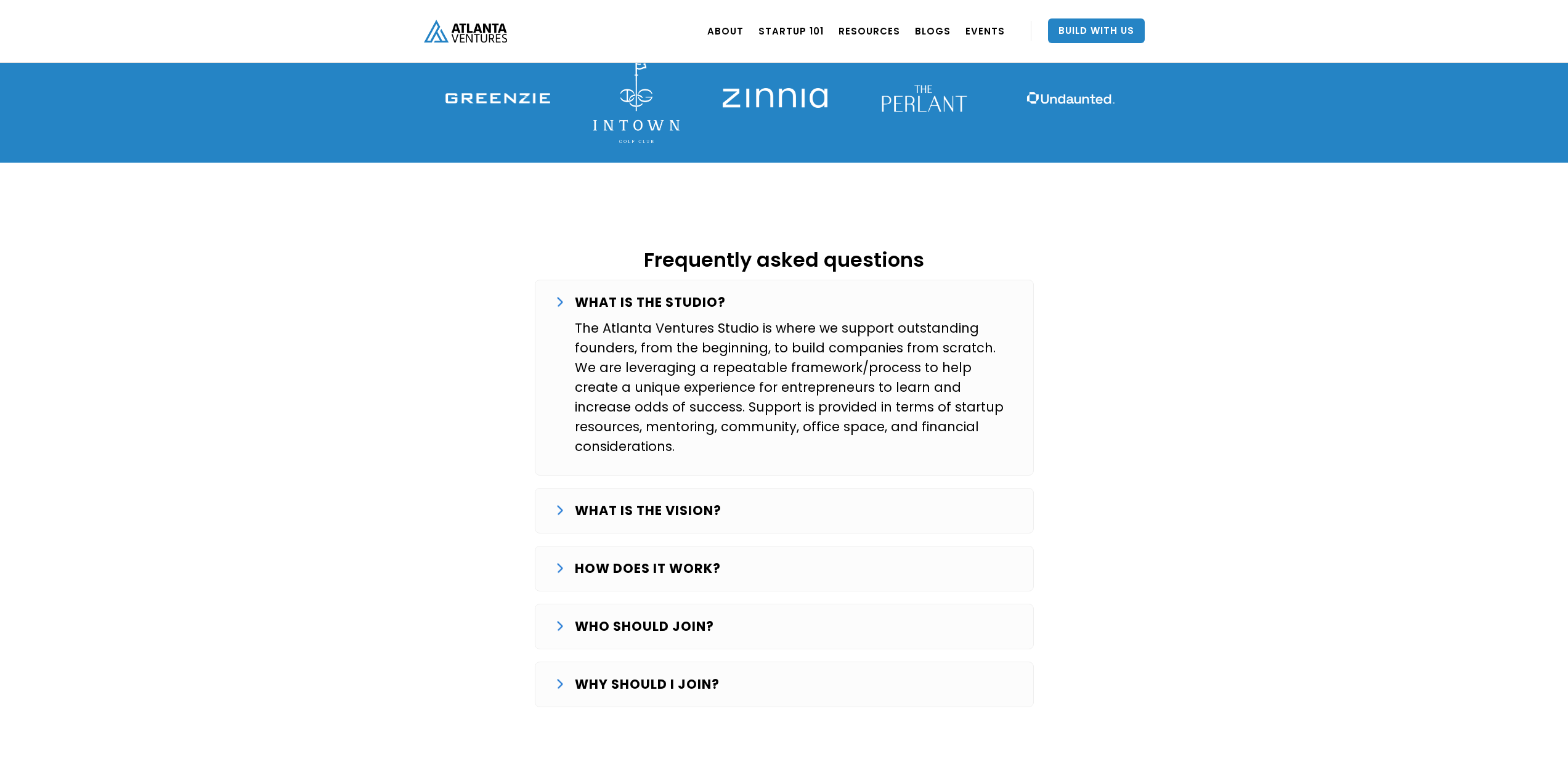
scroll to position [1869, 0]
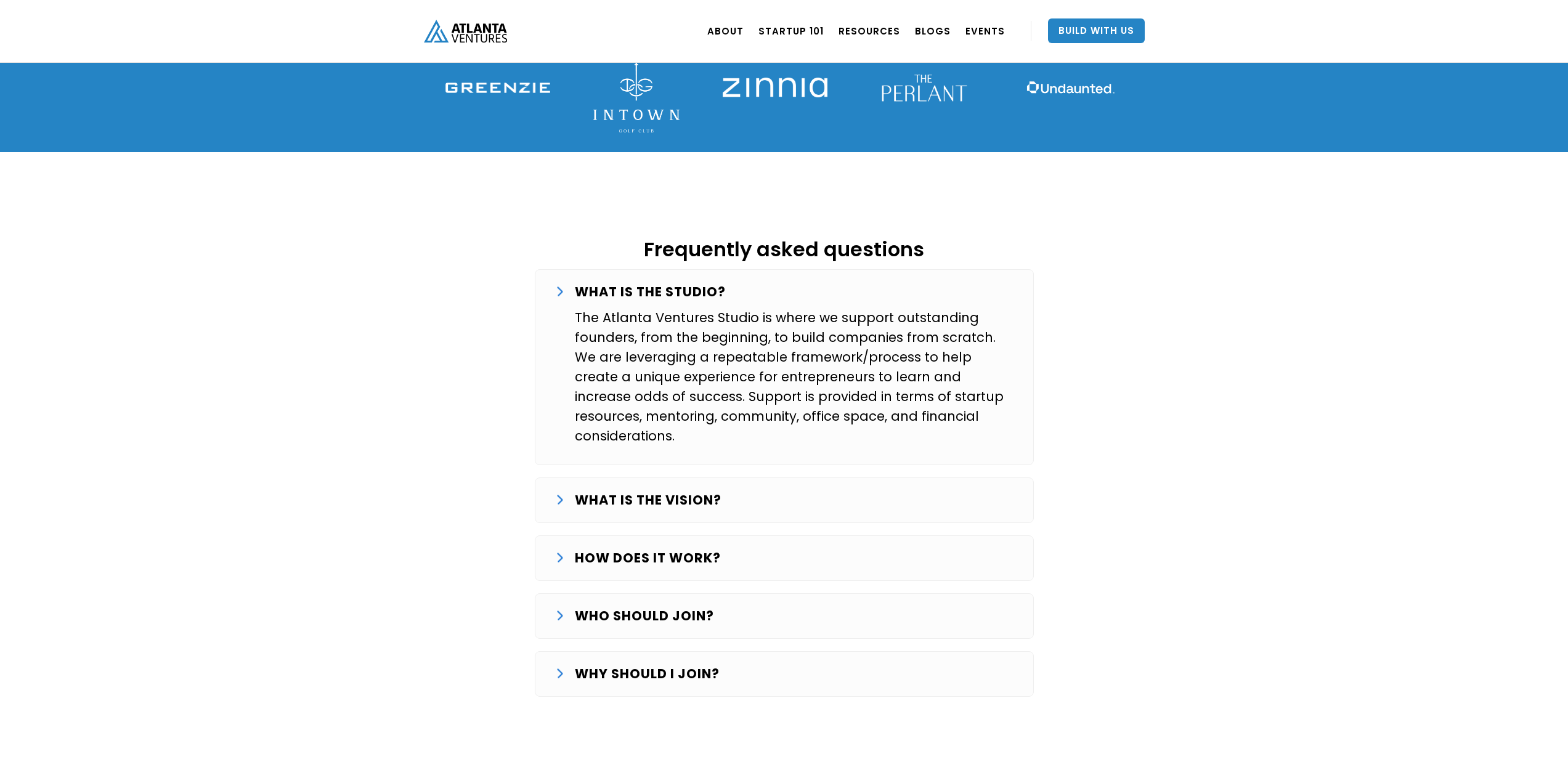
click at [592, 491] on strong "WHAT IS THE VISION?" at bounding box center [648, 500] width 147 height 18
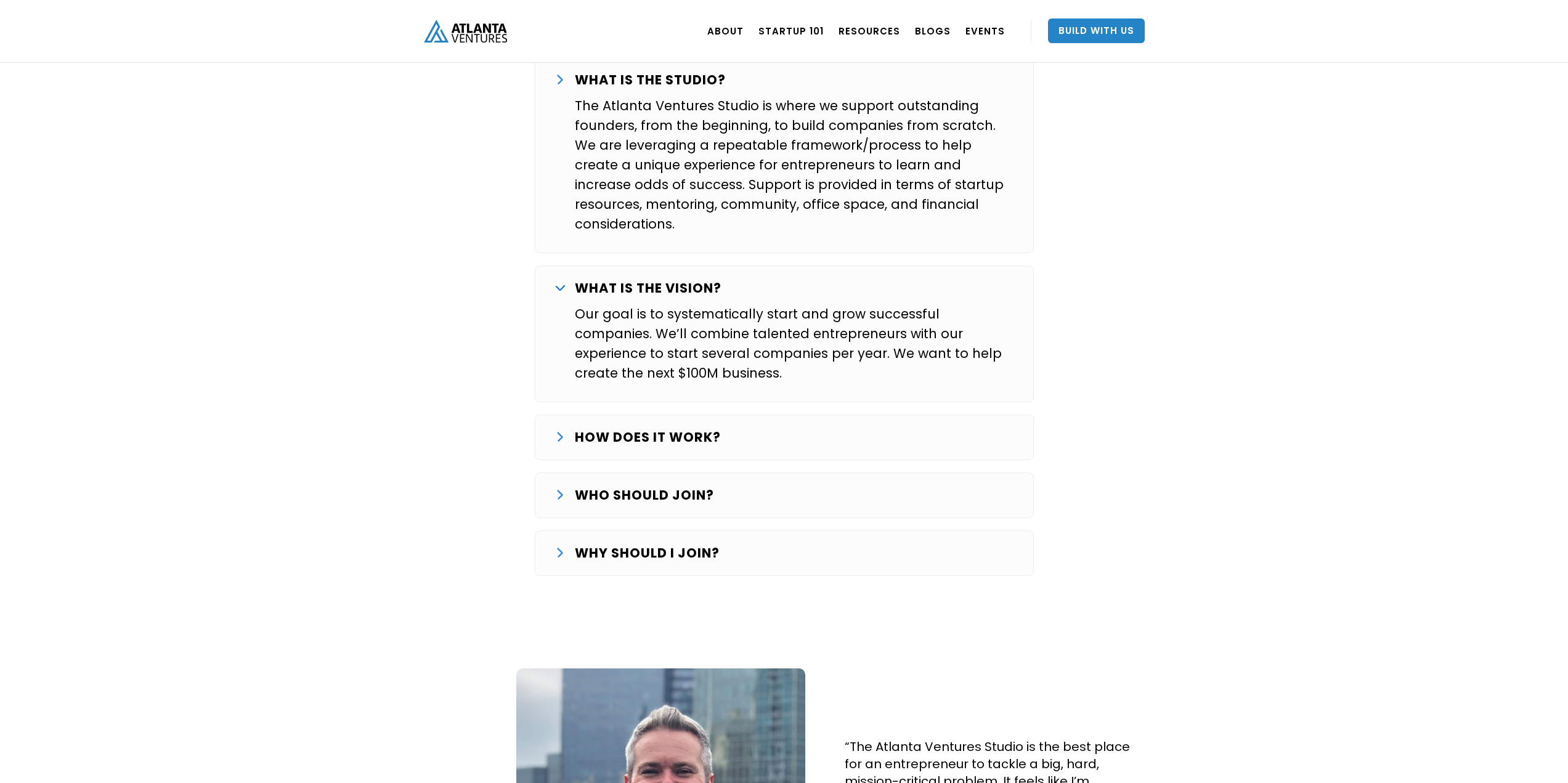
scroll to position [2095, 0]
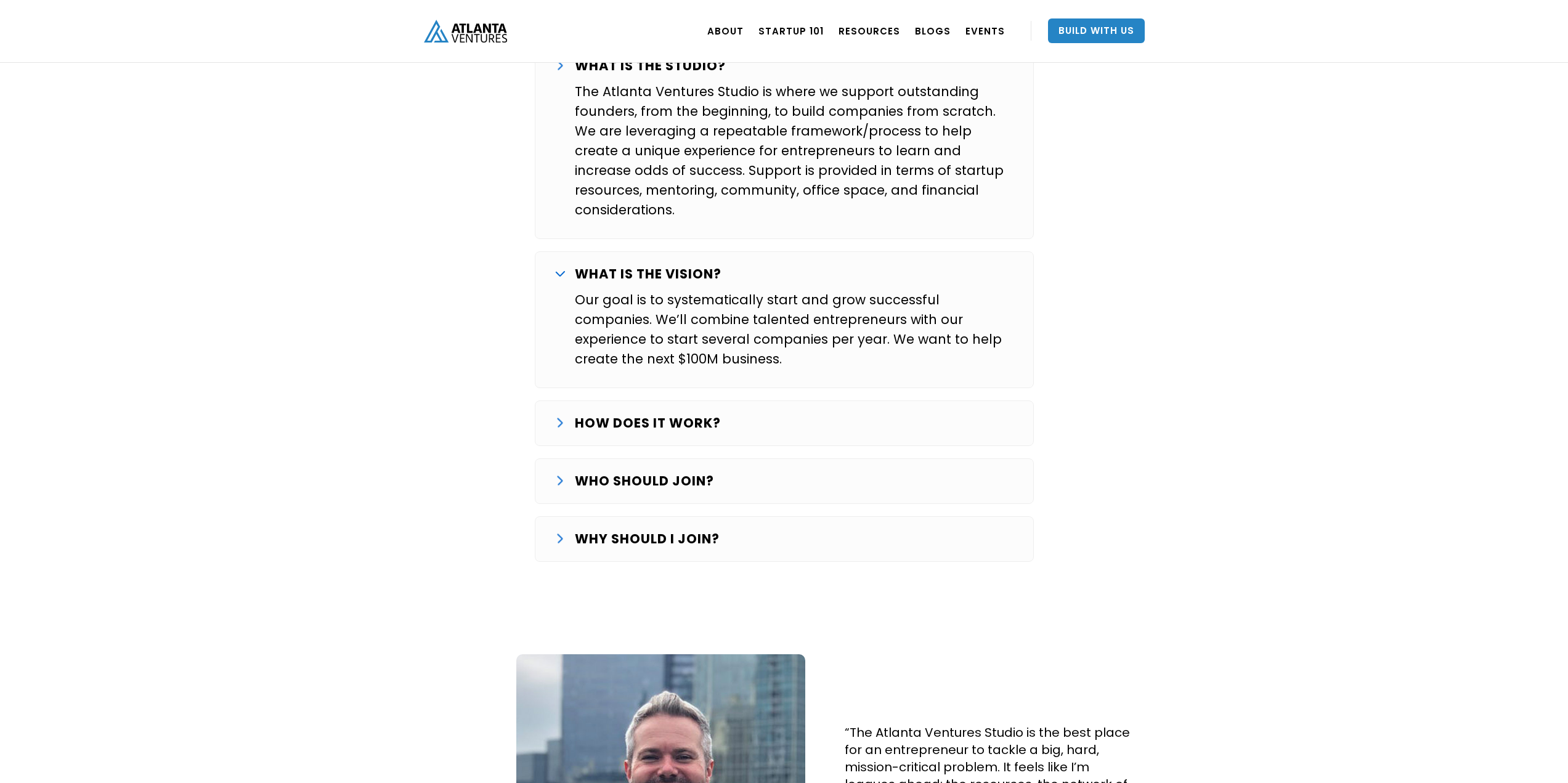
click at [616, 401] on div "HOW DOES IT WORK? The Studio journey starts with finding and validating an idea…" at bounding box center [784, 423] width 499 height 46
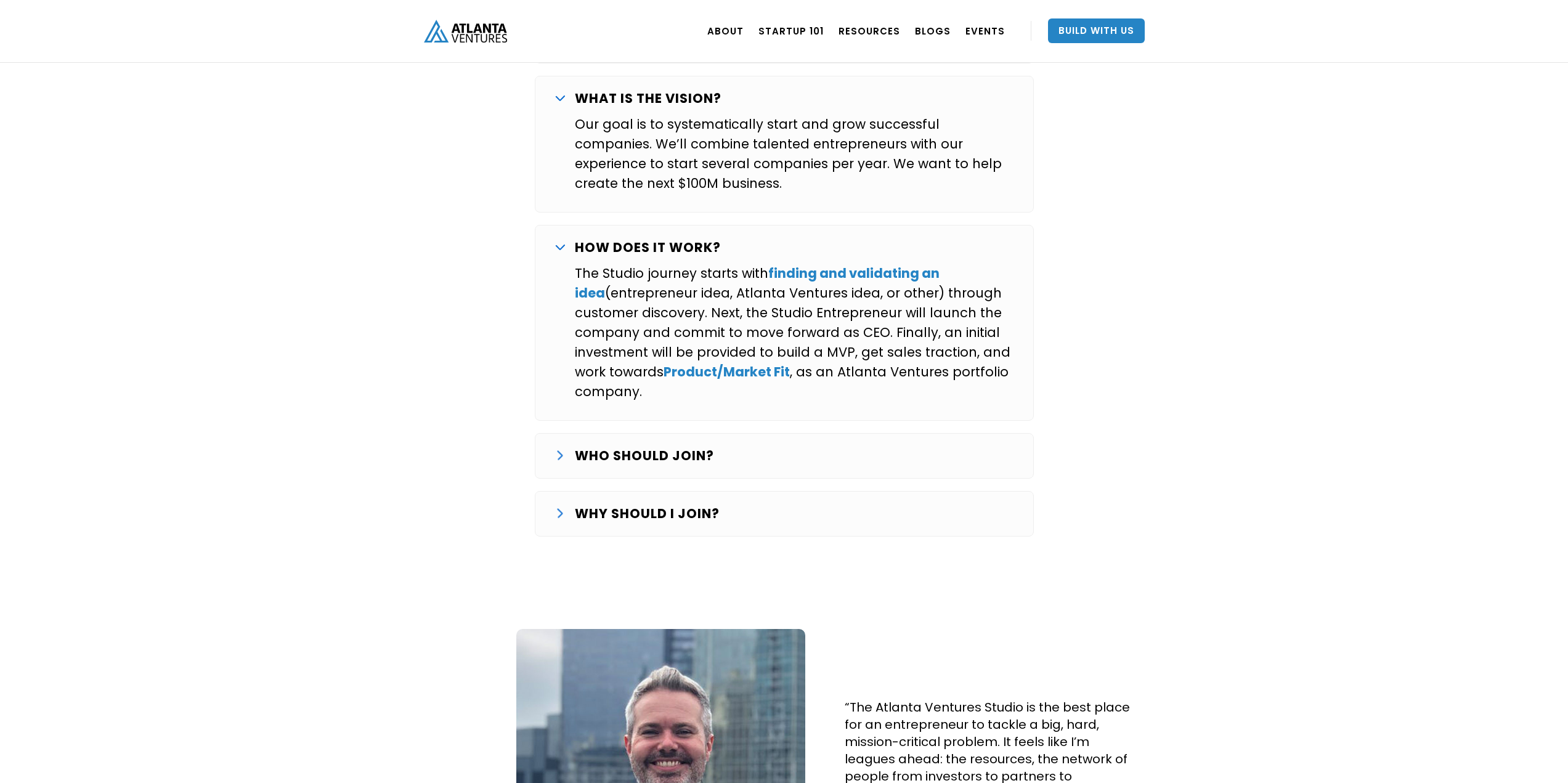
scroll to position [2280, 0]
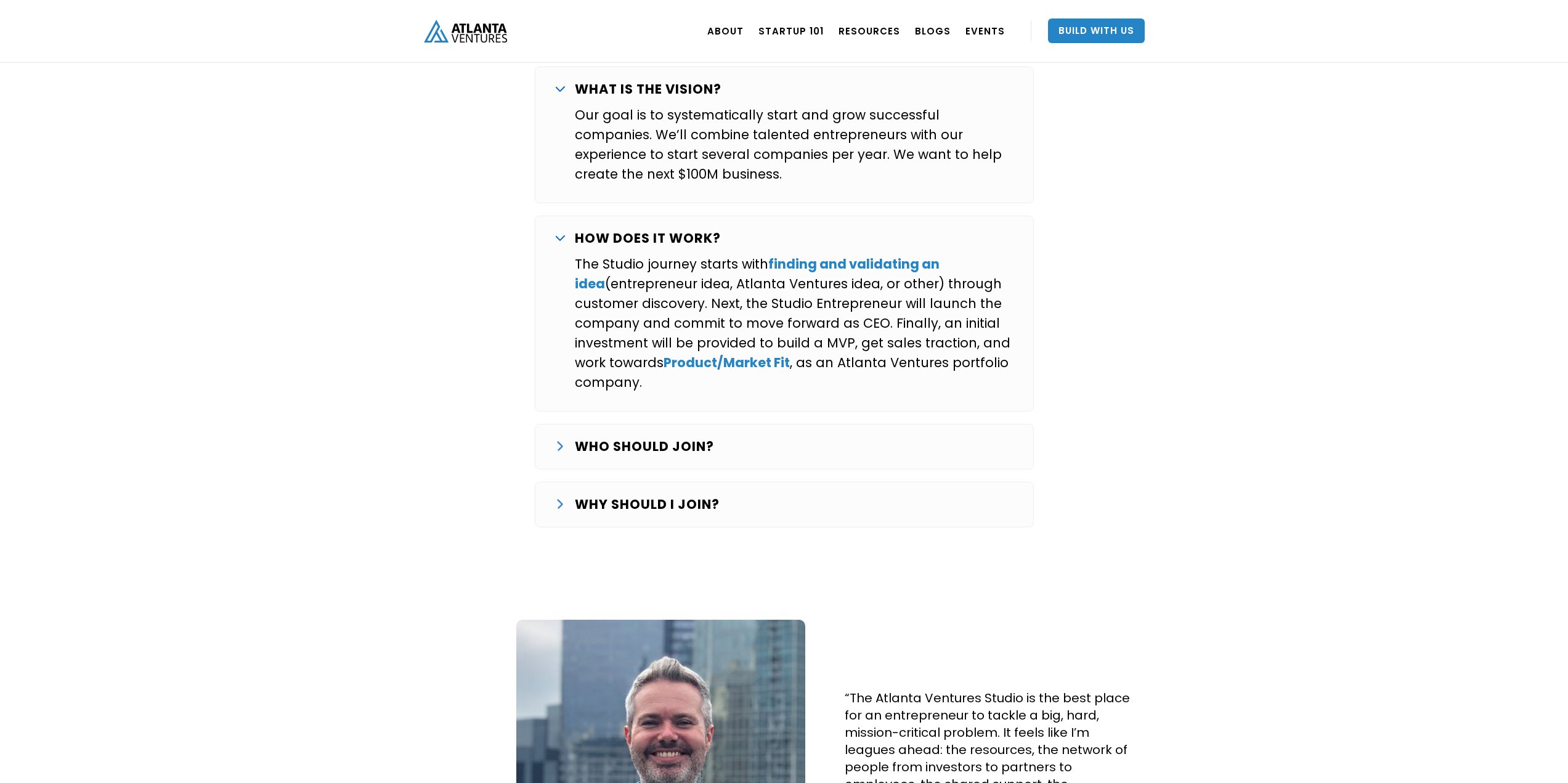
click at [682, 437] on p "WHO SHOULD JOIN?" at bounding box center [644, 447] width 139 height 20
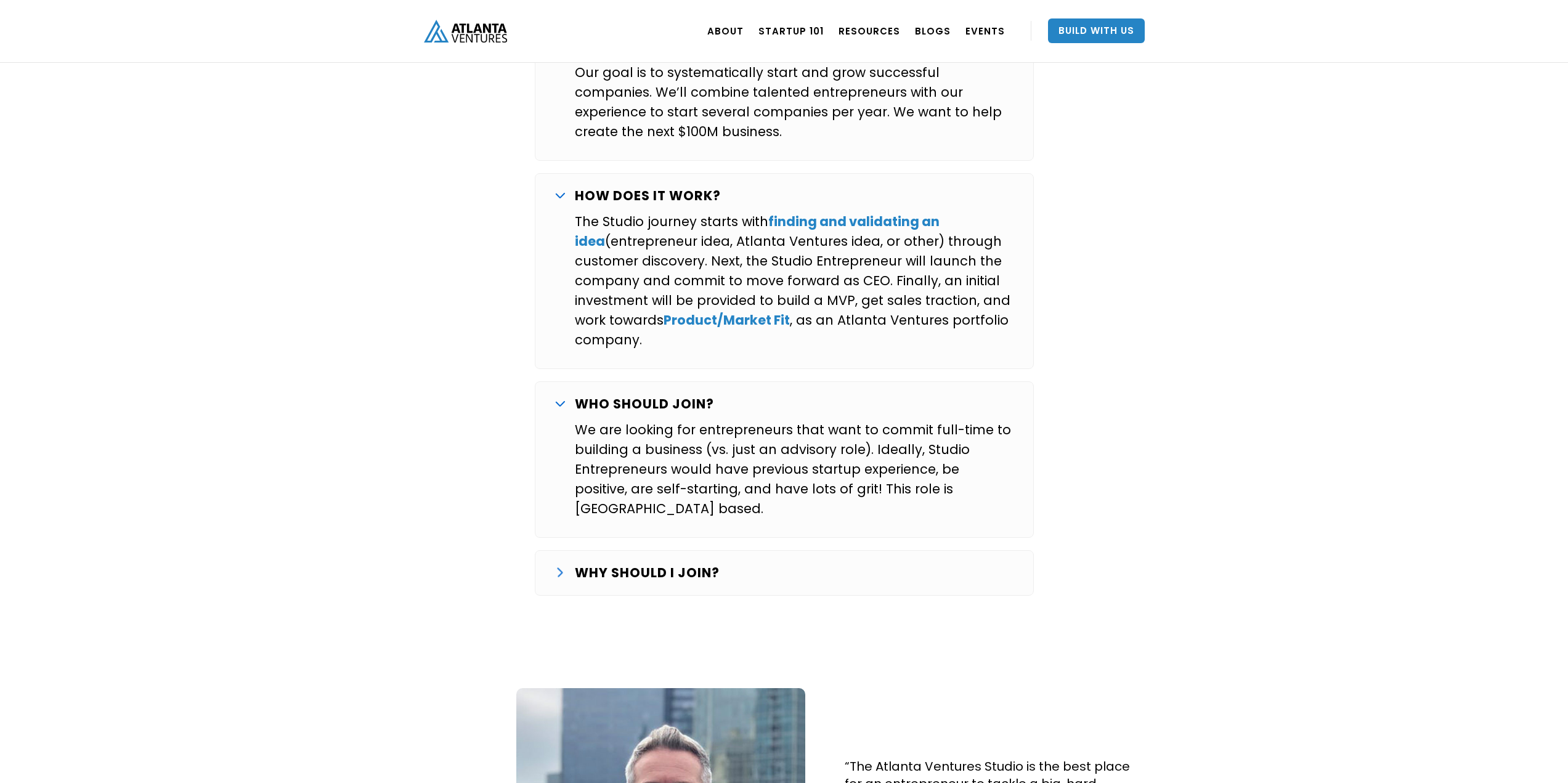
scroll to position [2362, 0]
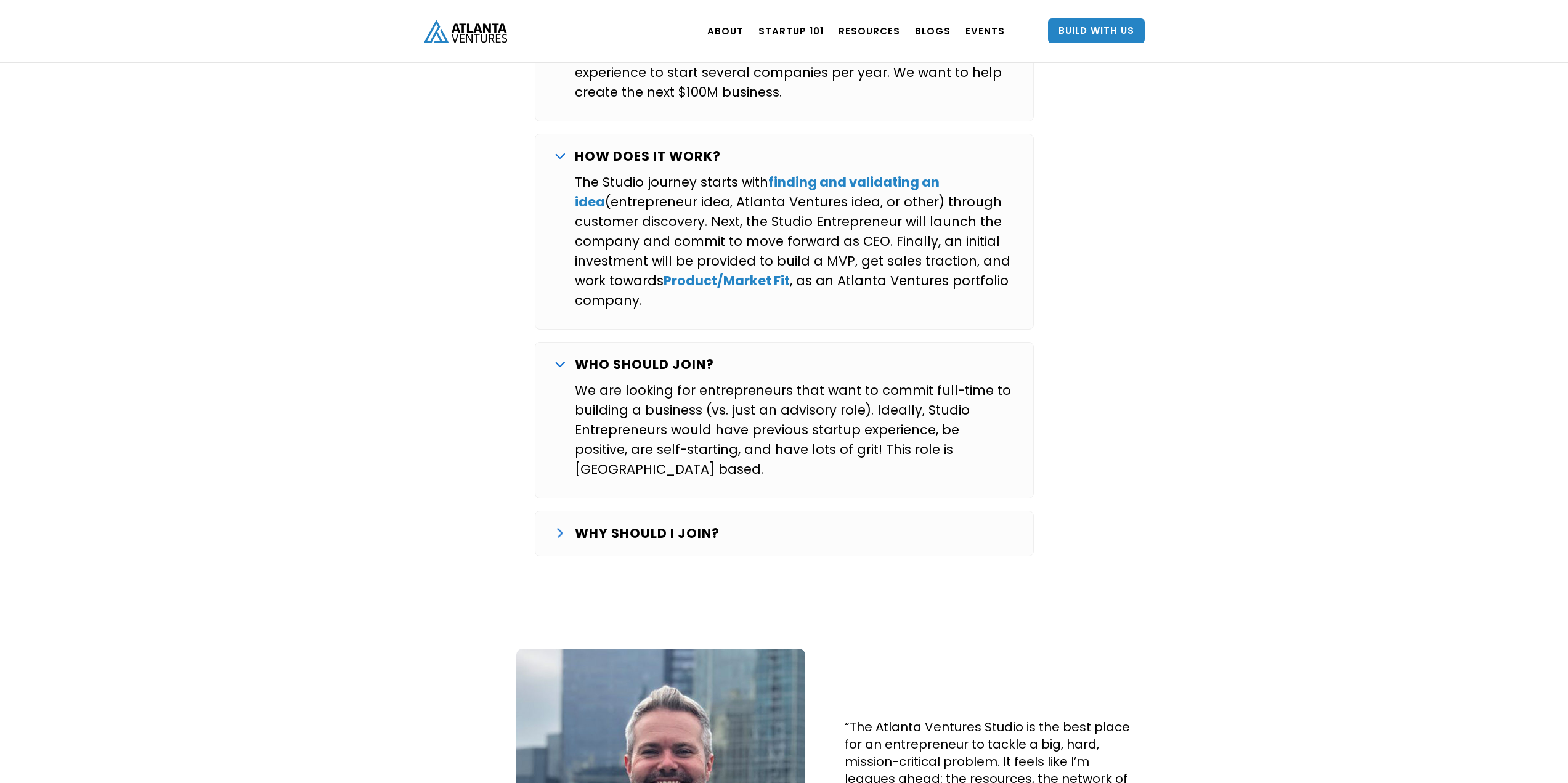
click at [727, 524] on div "WHY SHOULD I JOIN?" at bounding box center [784, 533] width 459 height 20
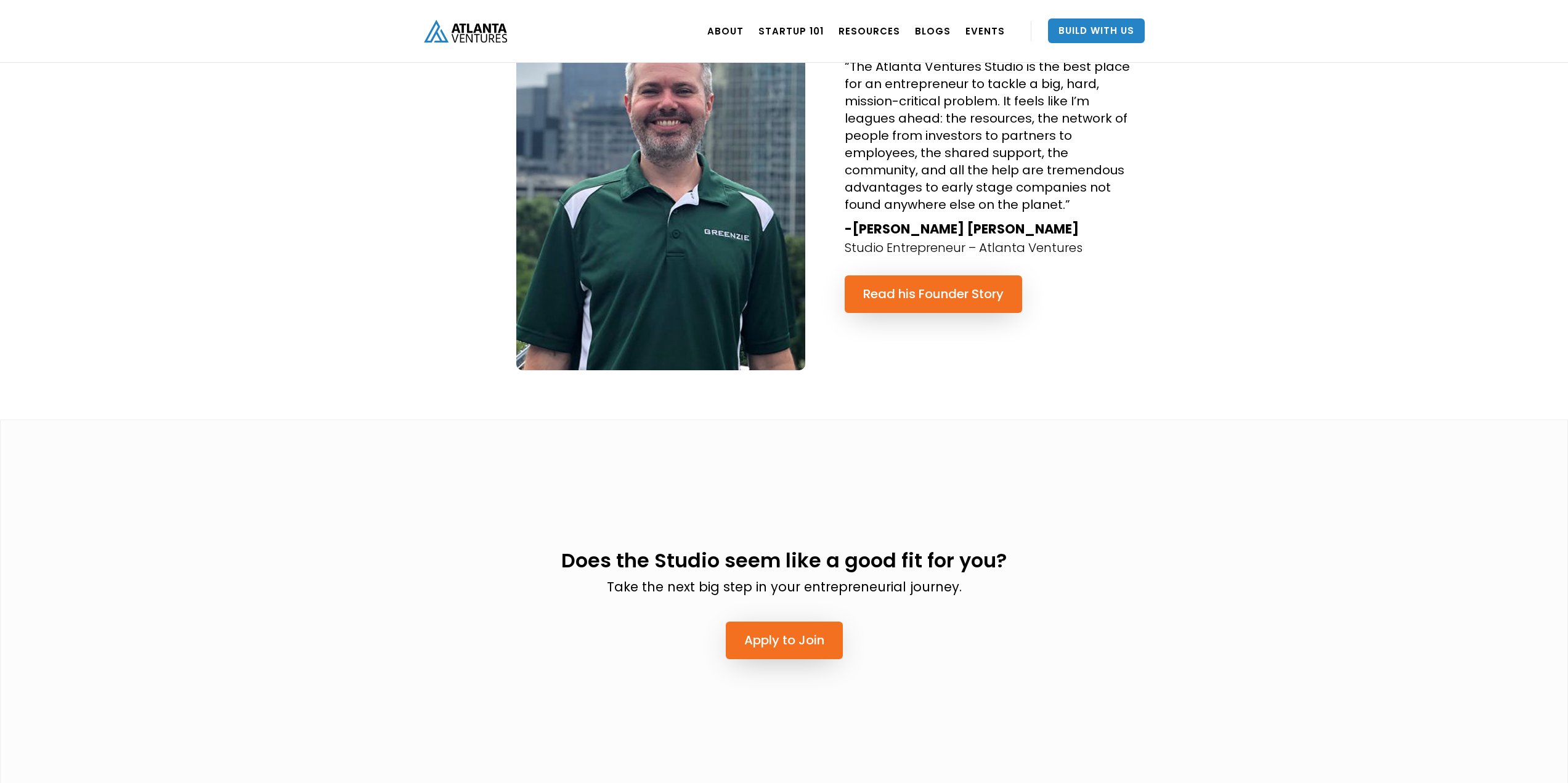
scroll to position [3164, 0]
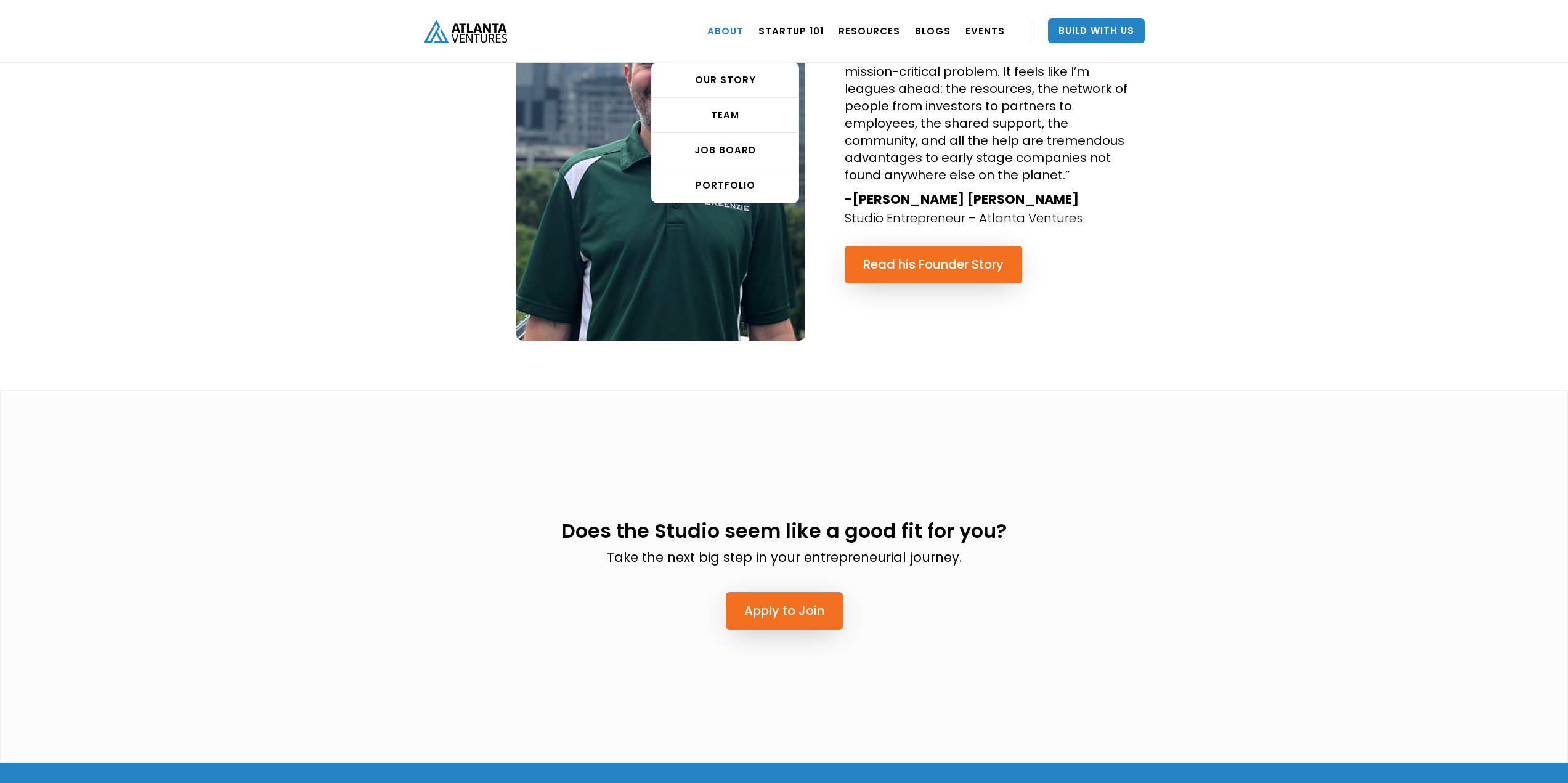
click at [740, 28] on link "ABOUT" at bounding box center [725, 31] width 36 height 34
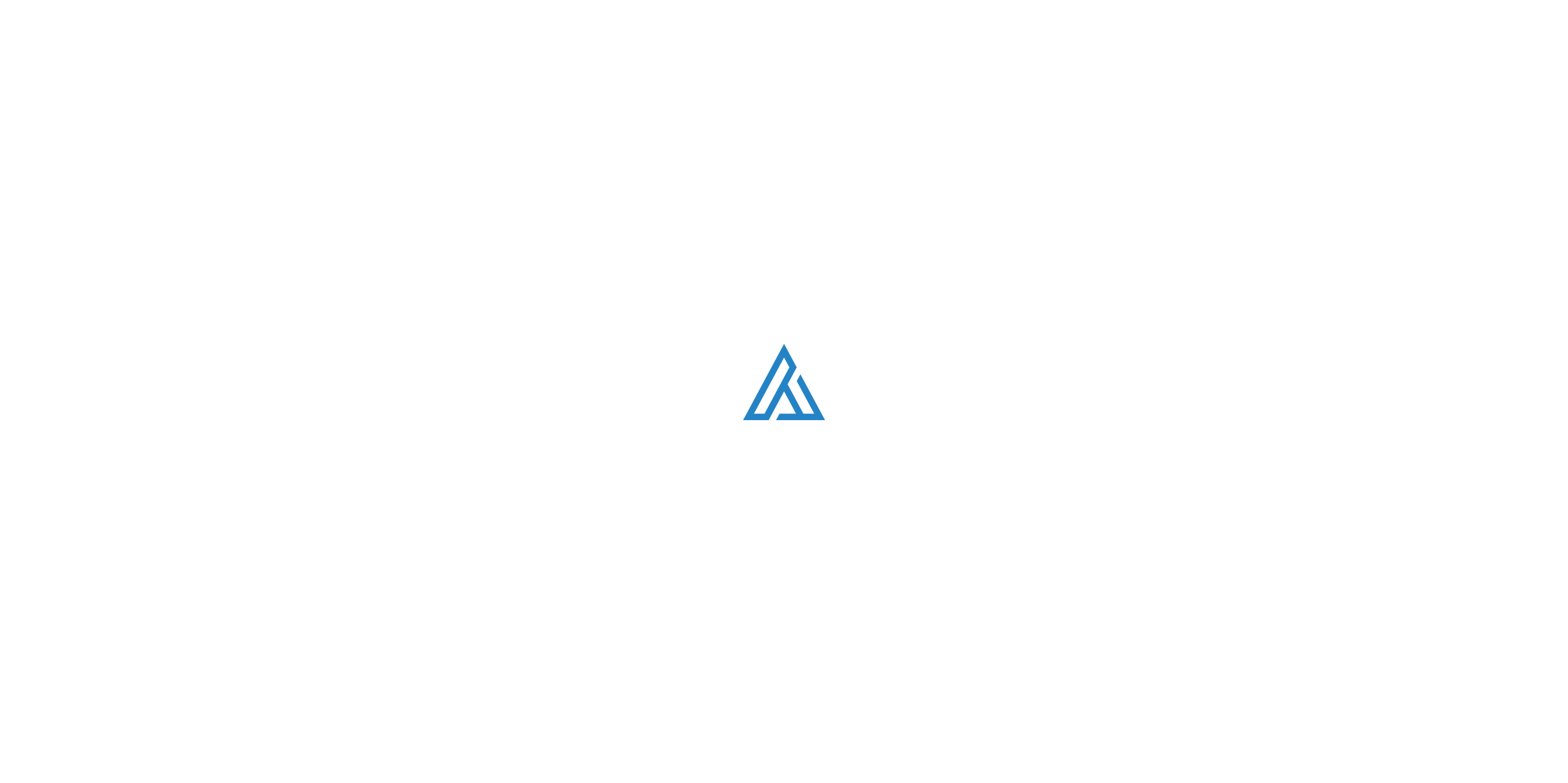
scroll to position [2271, 0]
